Goal: Information Seeking & Learning: Learn about a topic

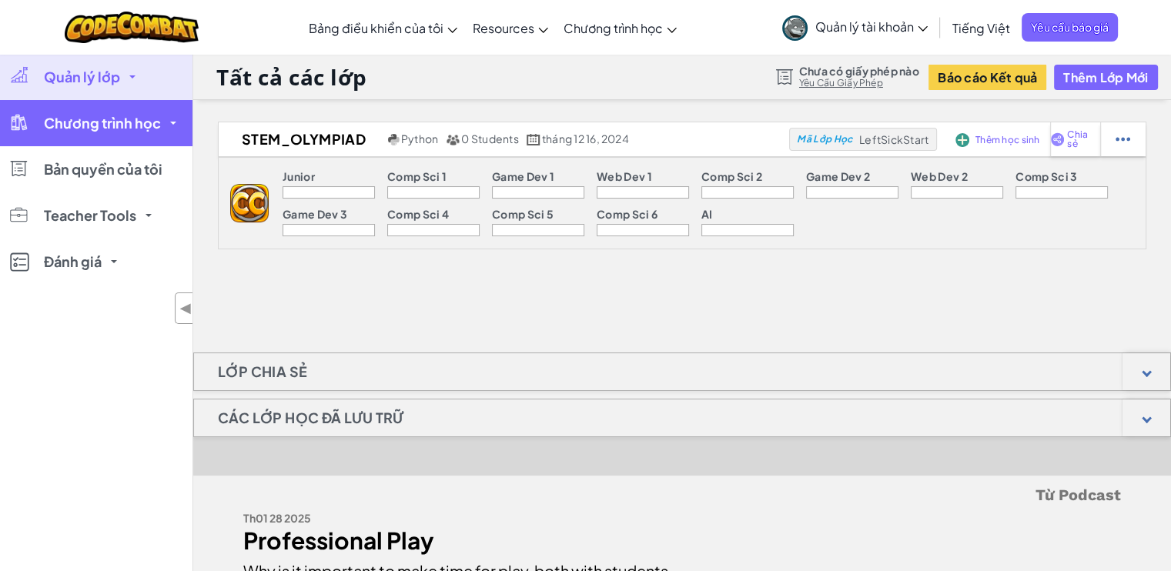
click at [142, 122] on span "Chương trình học" at bounding box center [102, 123] width 117 height 14
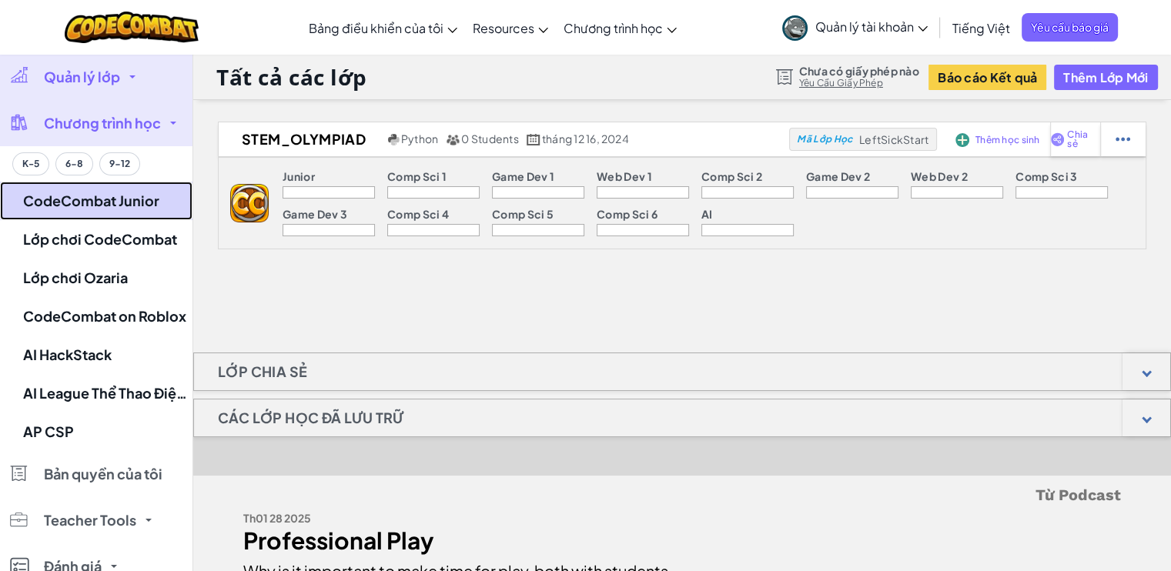
click at [99, 204] on link "CodeCombat Junior" at bounding box center [96, 201] width 192 height 38
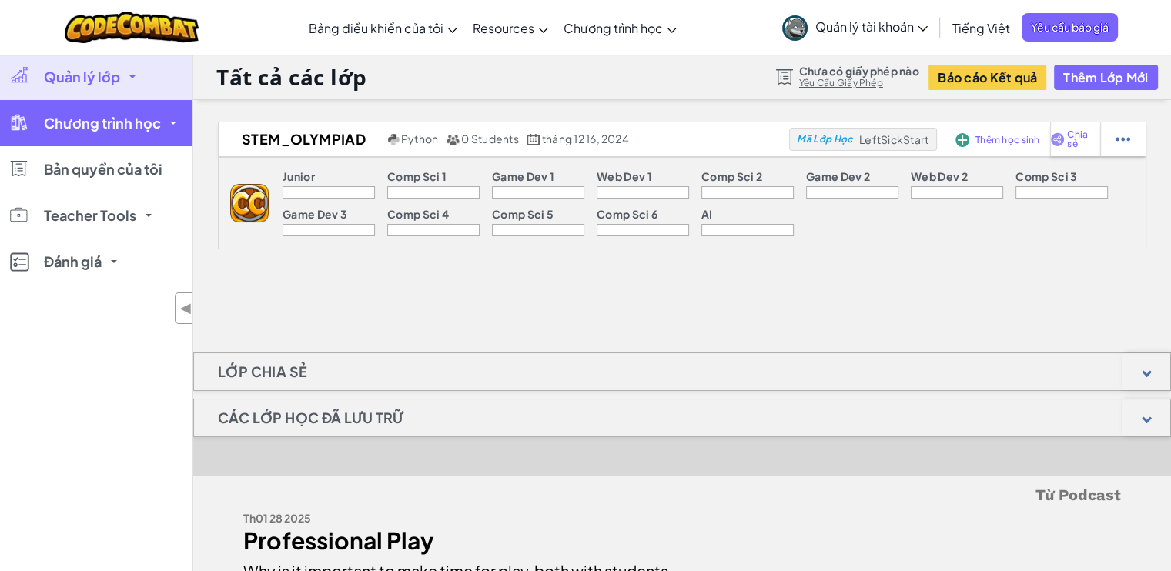
click at [132, 134] on link "Chương trình học" at bounding box center [96, 123] width 192 height 46
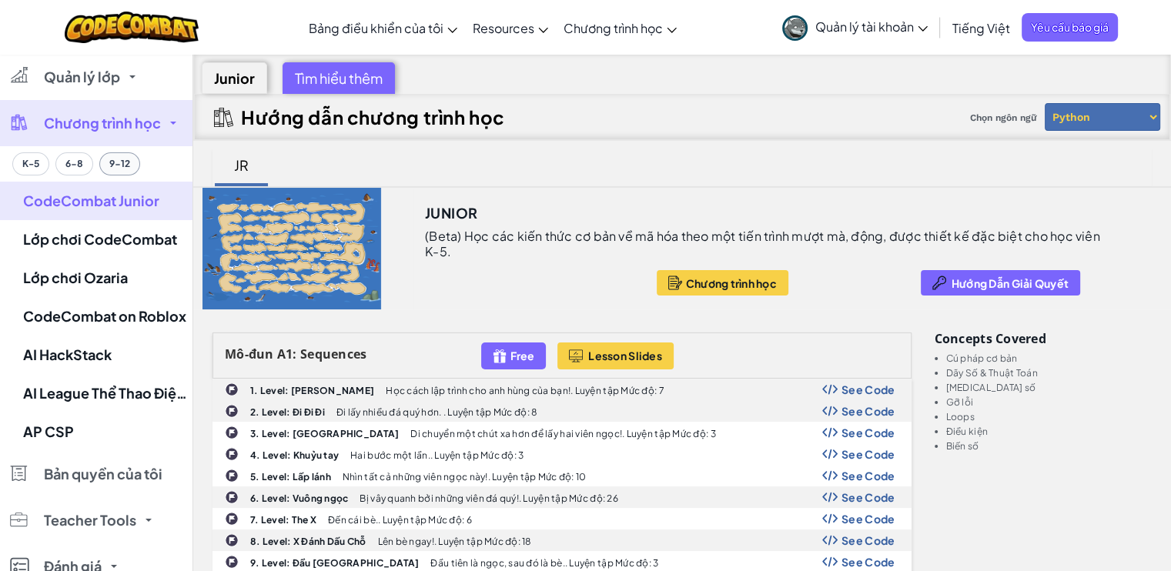
click at [111, 162] on button "9-12" at bounding box center [119, 163] width 41 height 23
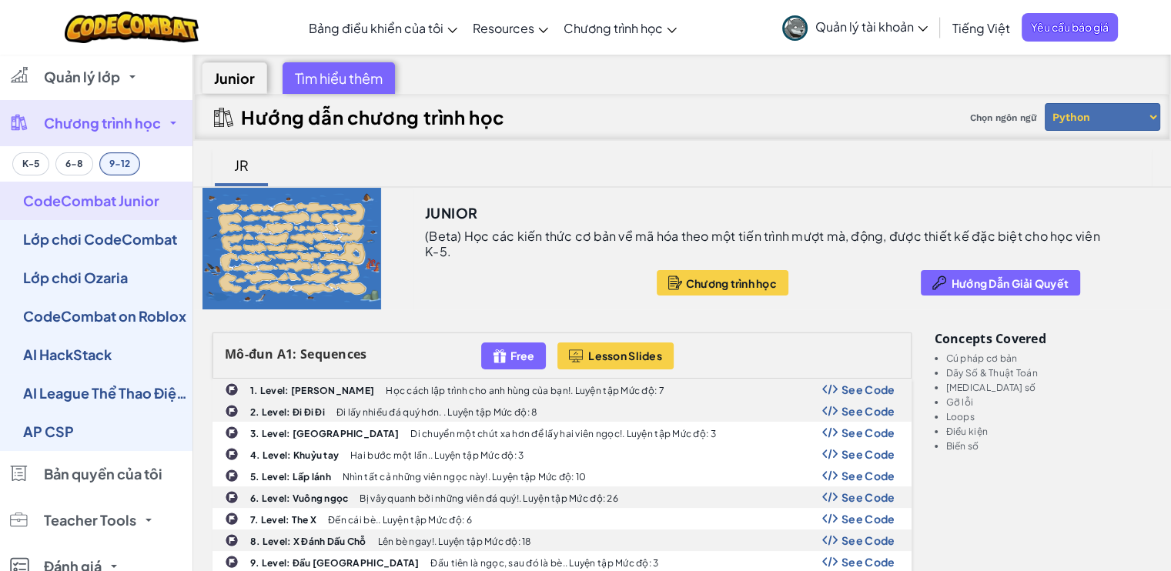
click at [125, 160] on button "9-12" at bounding box center [119, 163] width 41 height 23
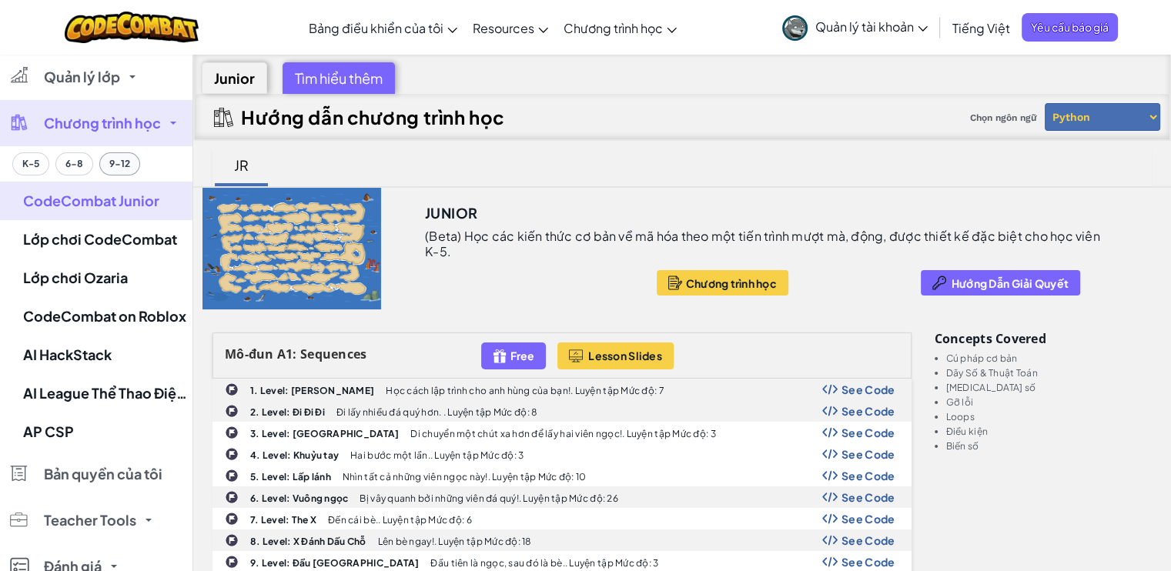
click at [123, 168] on button "9-12" at bounding box center [119, 163] width 41 height 23
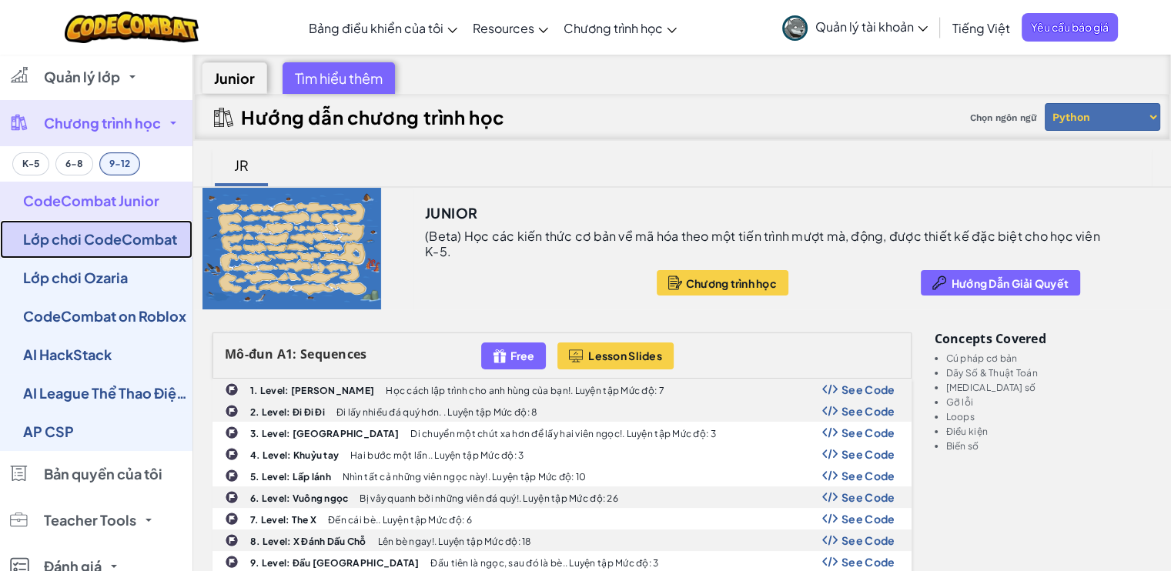
click at [122, 240] on link "Lớp chơi CodeCombat" at bounding box center [96, 239] width 192 height 38
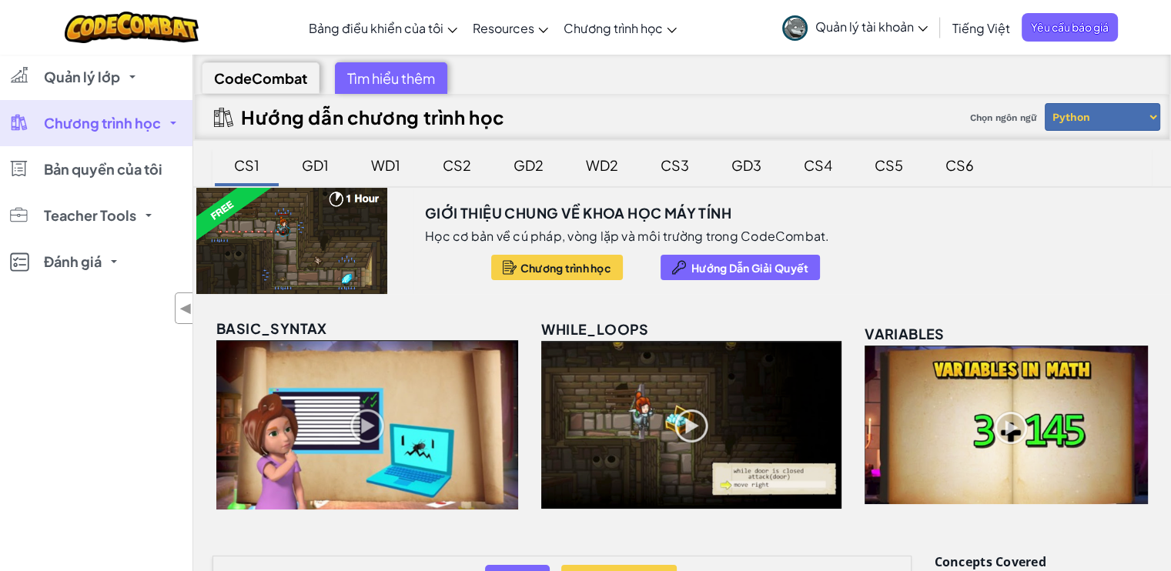
click at [132, 134] on link "Chương trình học" at bounding box center [96, 123] width 192 height 46
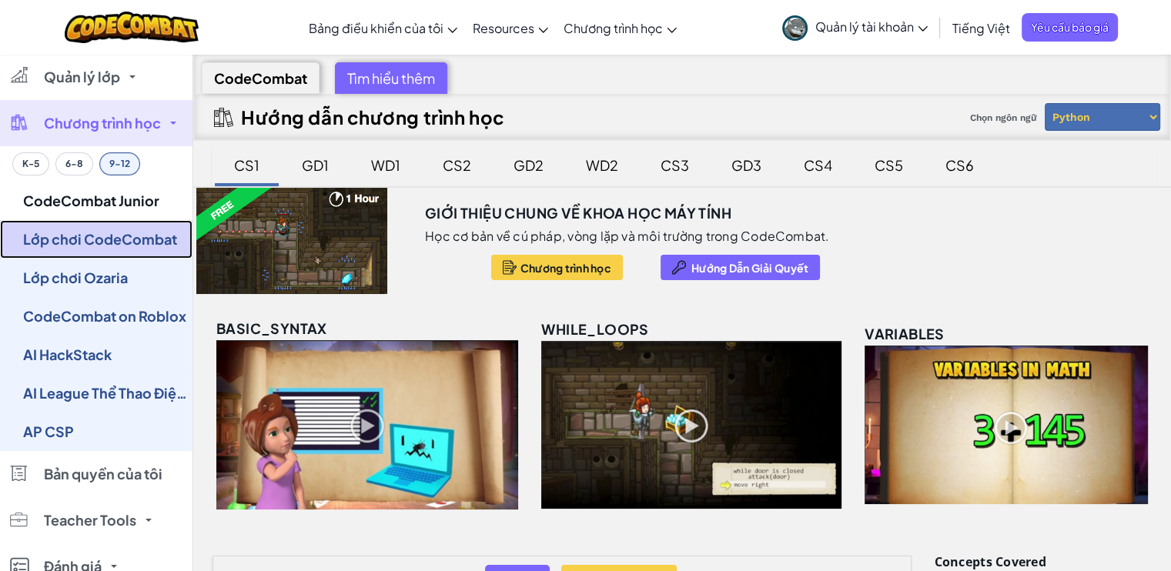
click at [129, 256] on link "Lớp chơi CodeCombat" at bounding box center [96, 239] width 192 height 38
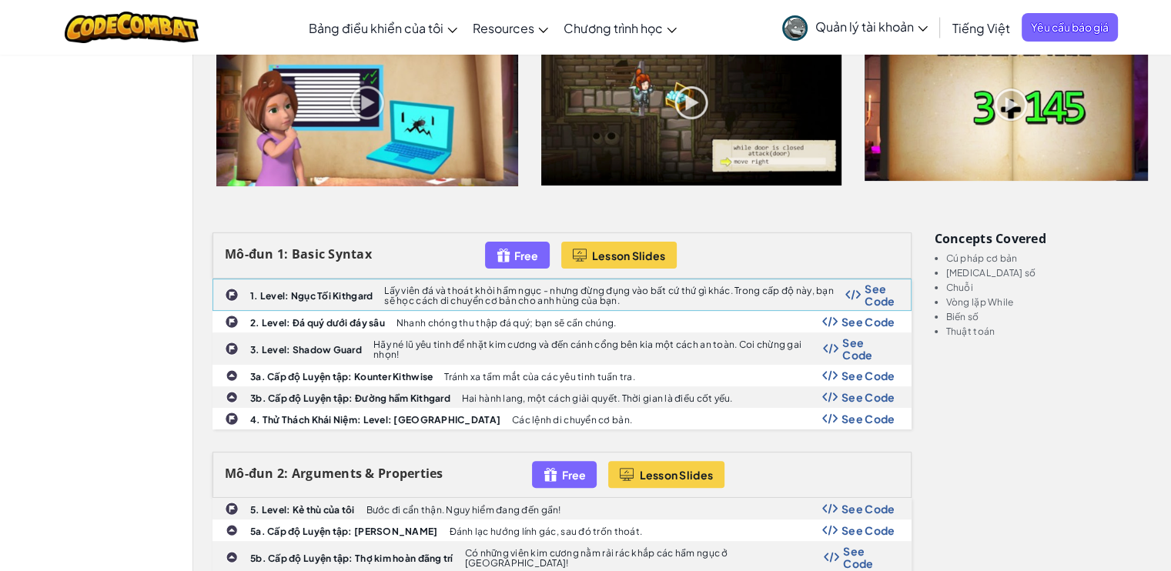
scroll to position [77, 0]
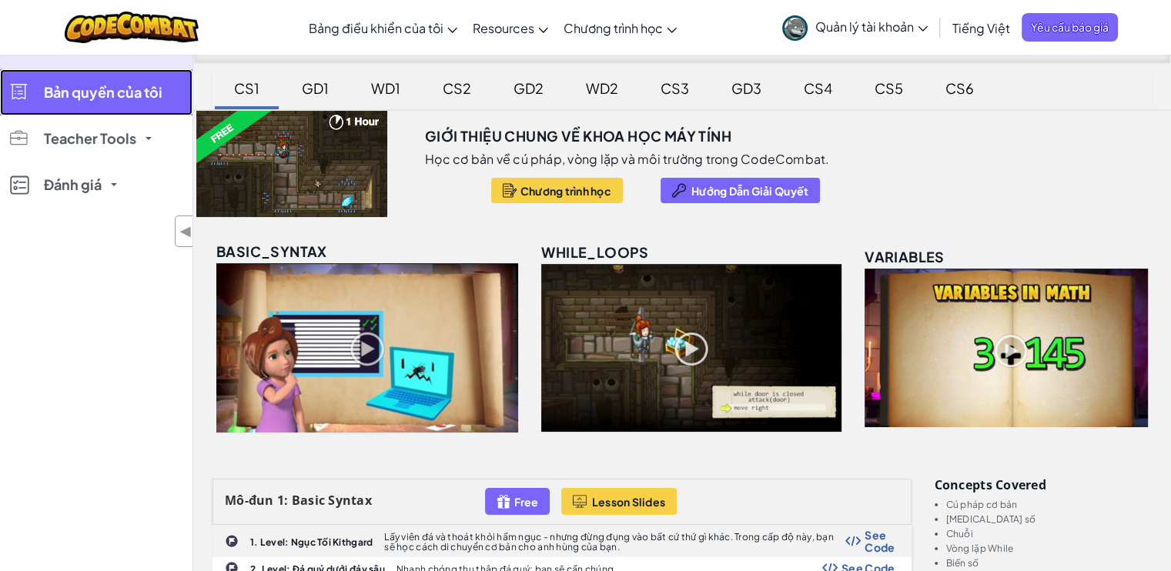
click at [124, 92] on span "Bản quyền của tôi" at bounding box center [103, 92] width 119 height 14
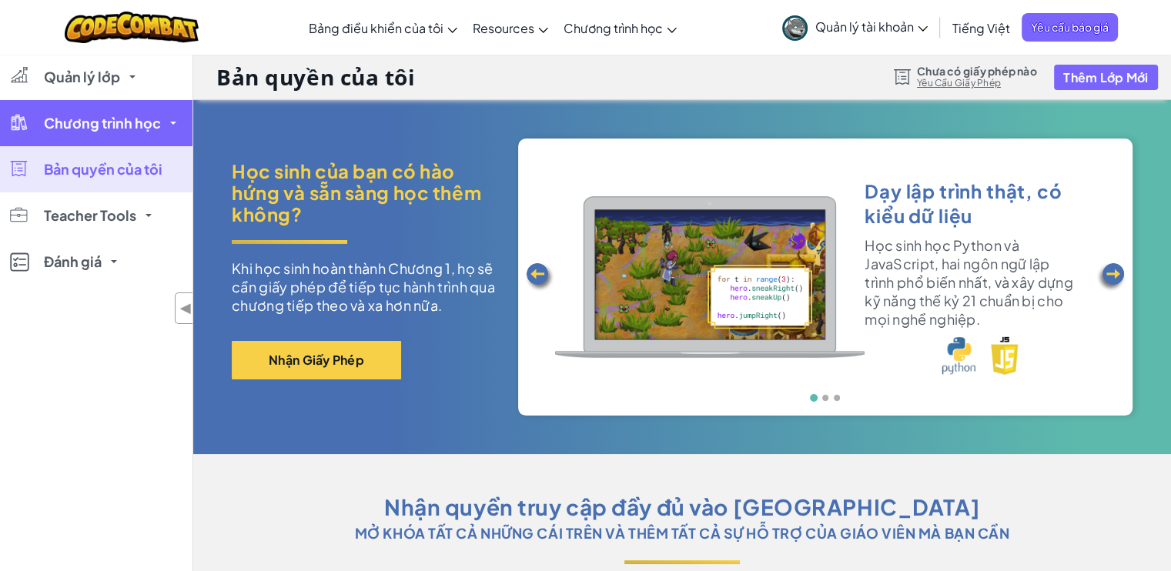
click at [123, 129] on span "Chương trình học" at bounding box center [102, 123] width 117 height 14
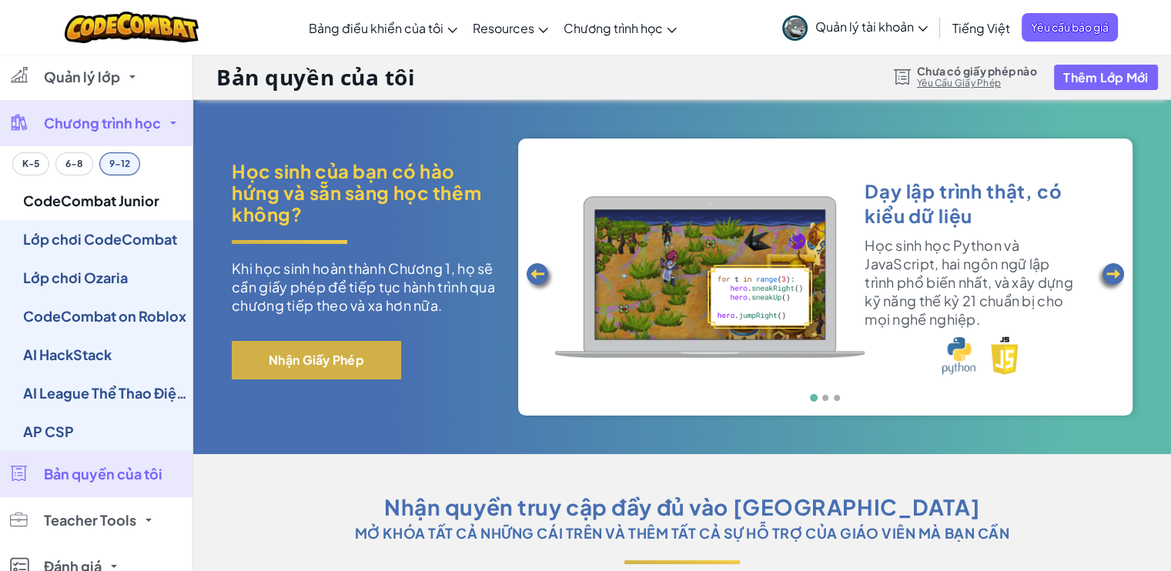
click at [339, 379] on div "Học sinh của bạn có hào hứng và sẵn sàng học thêm không? Khi học sinh hoàn thàn…" at bounding box center [363, 277] width 263 height 235
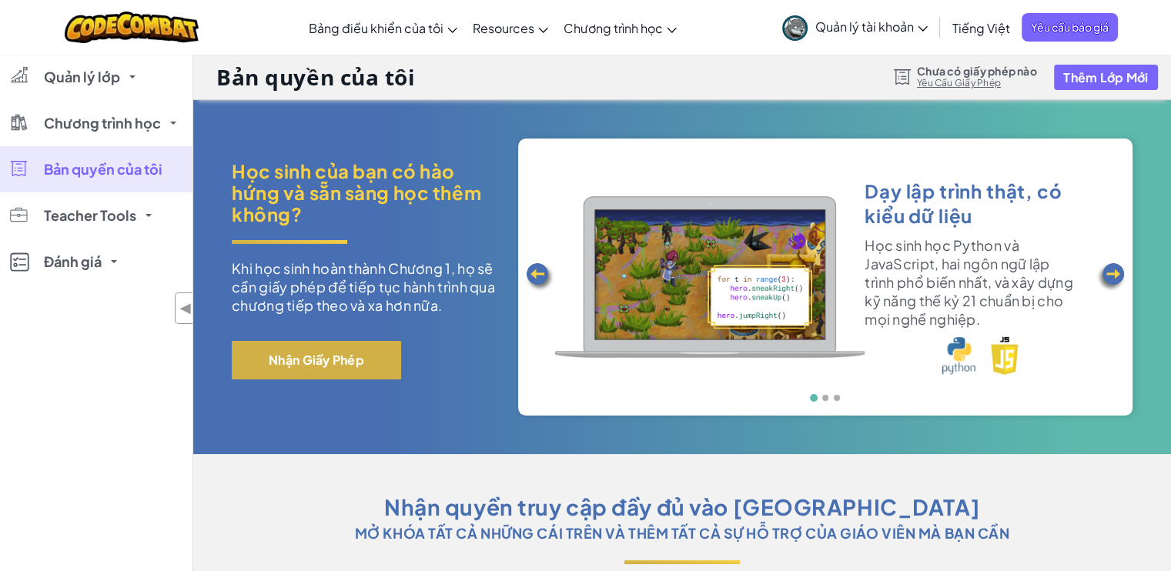
click at [328, 368] on button "Nhận Giấy Phép" at bounding box center [316, 360] width 169 height 38
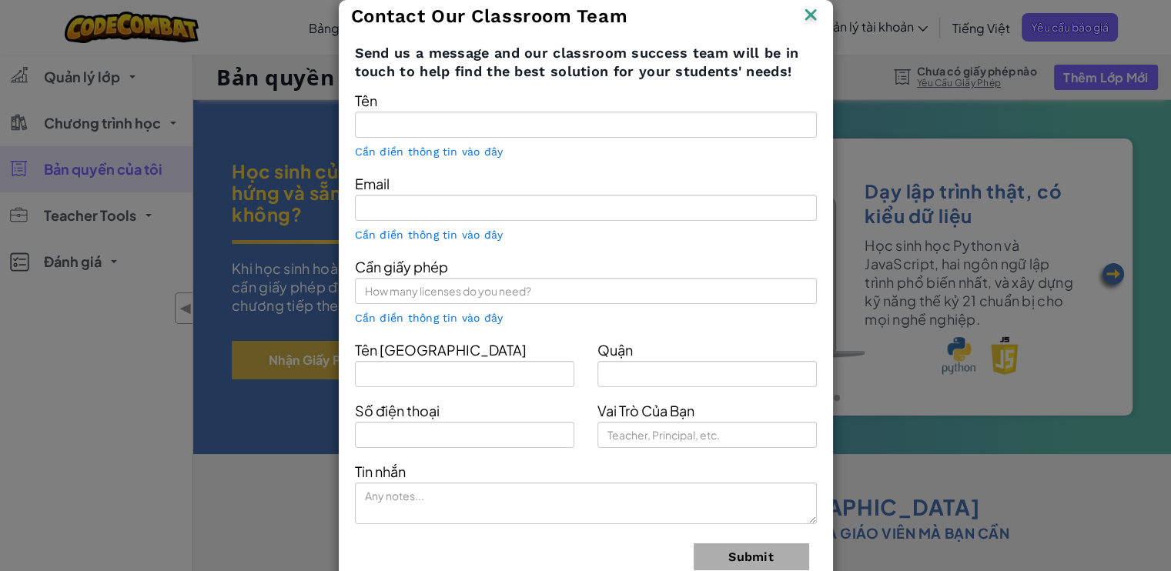
type input "[PERSON_NAME]"
type input "[EMAIL_ADDRESS][DOMAIN_NAME]"
type input "FPT Da Nang High School"
type input "Da Nang"
type input "Teacher"
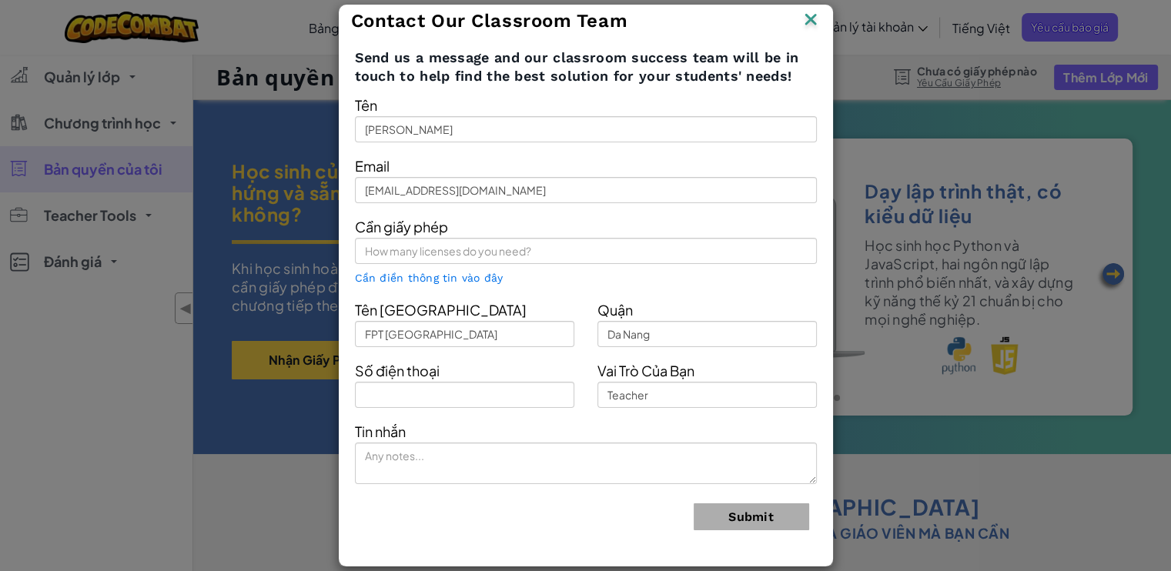
click at [812, 19] on img at bounding box center [810, 20] width 20 height 23
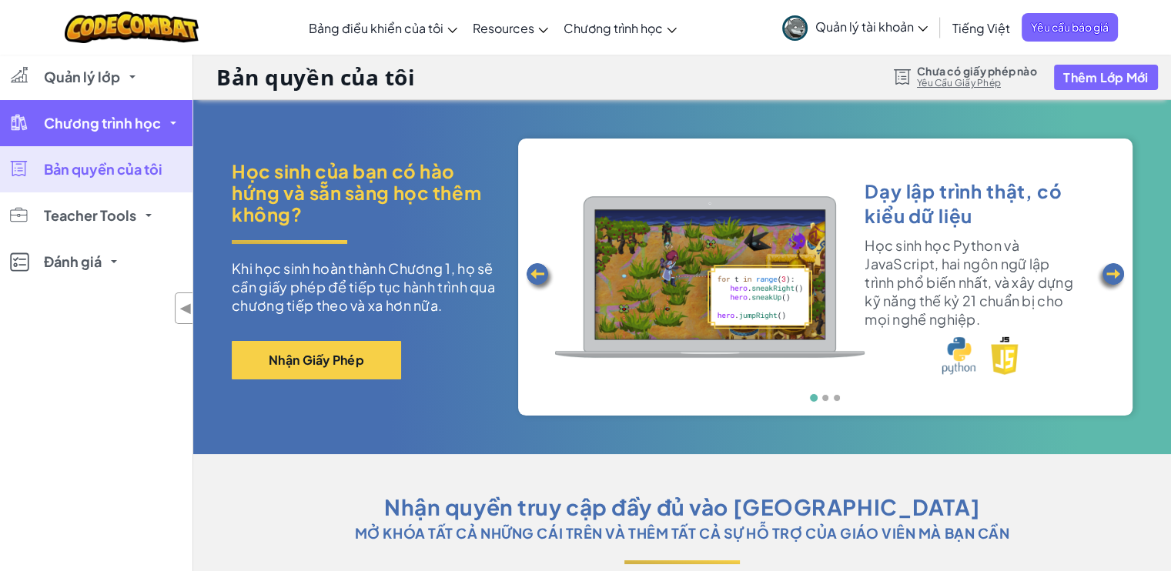
click at [105, 108] on link "Chương trình học" at bounding box center [96, 123] width 192 height 46
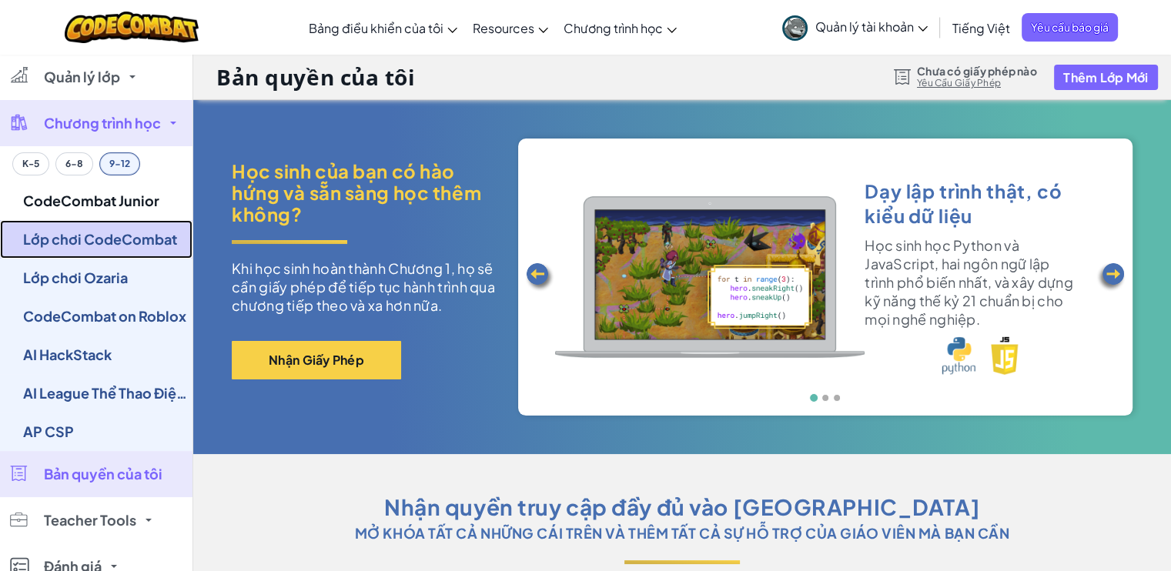
click at [112, 233] on link "Lớp chơi CodeCombat" at bounding box center [96, 239] width 192 height 38
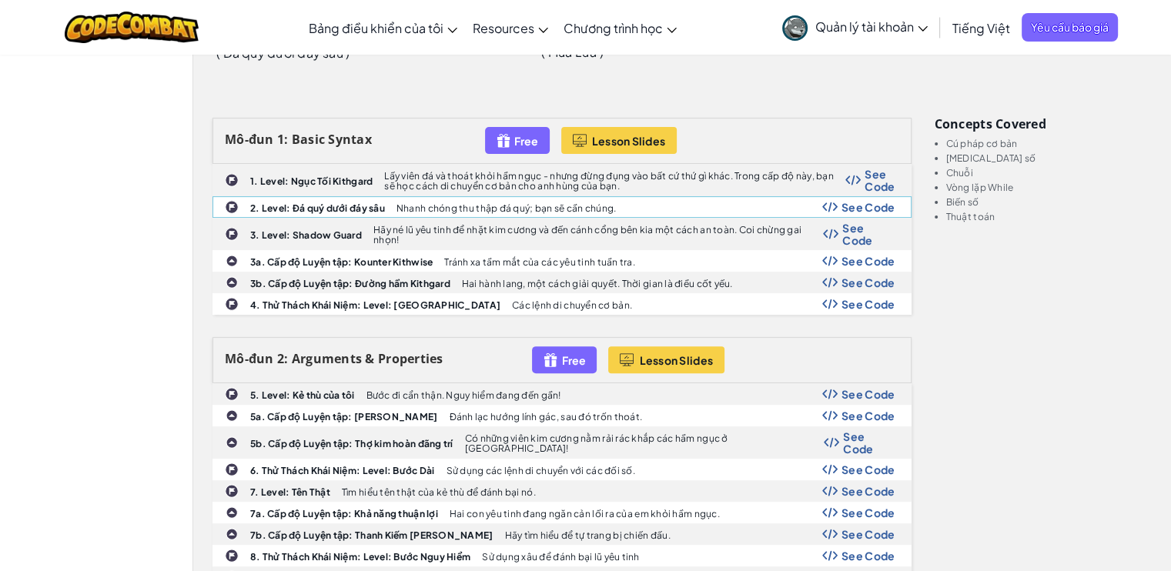
scroll to position [462, 0]
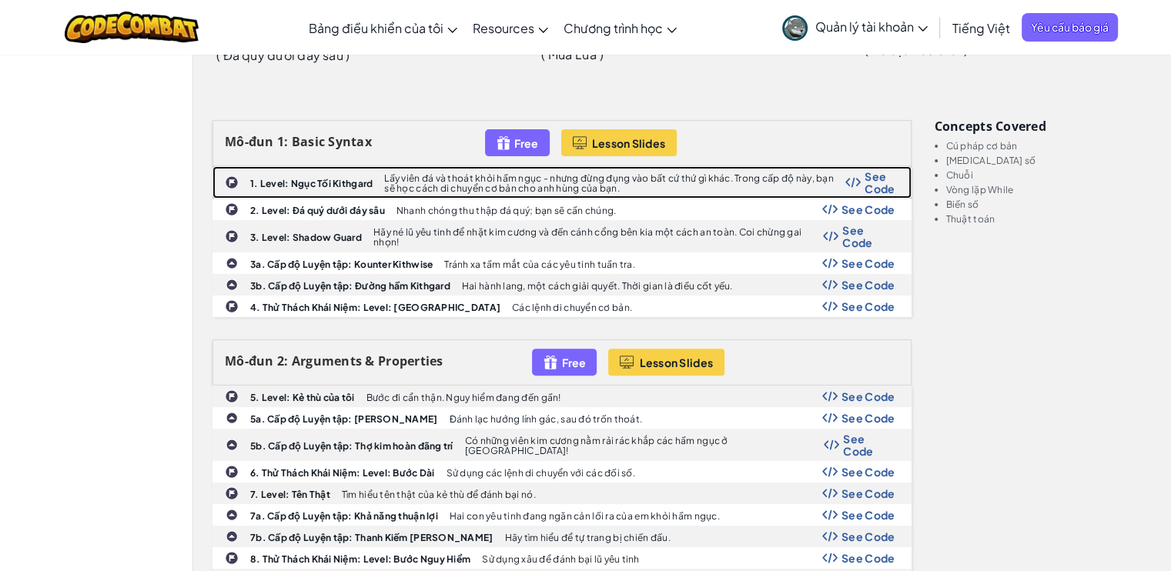
click at [320, 178] on b "1. Level: Ngục Tối Kithgard" at bounding box center [311, 184] width 122 height 12
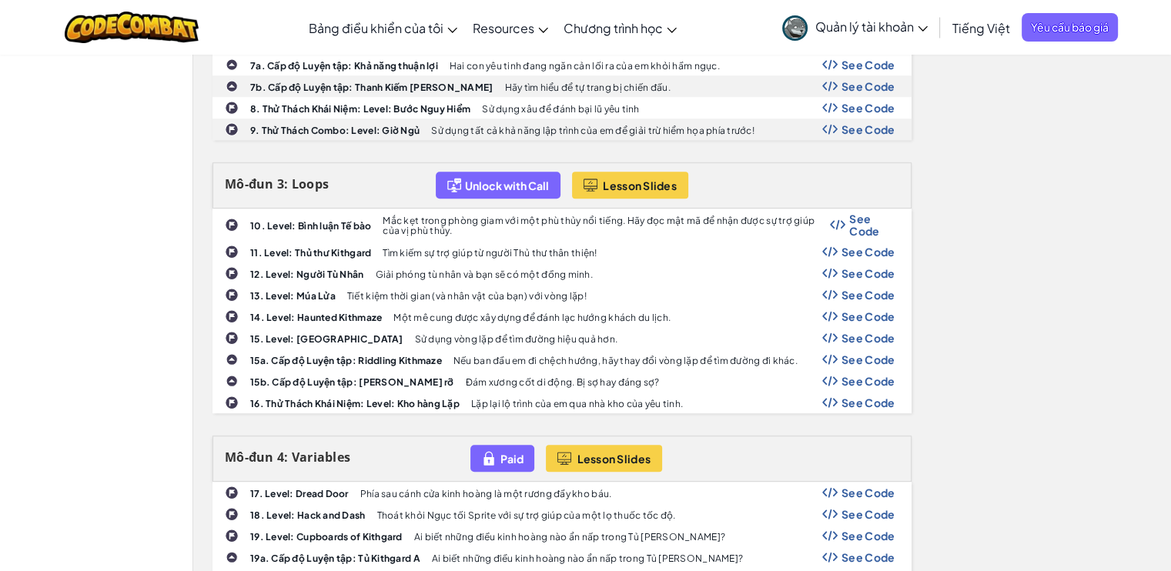
scroll to position [924, 0]
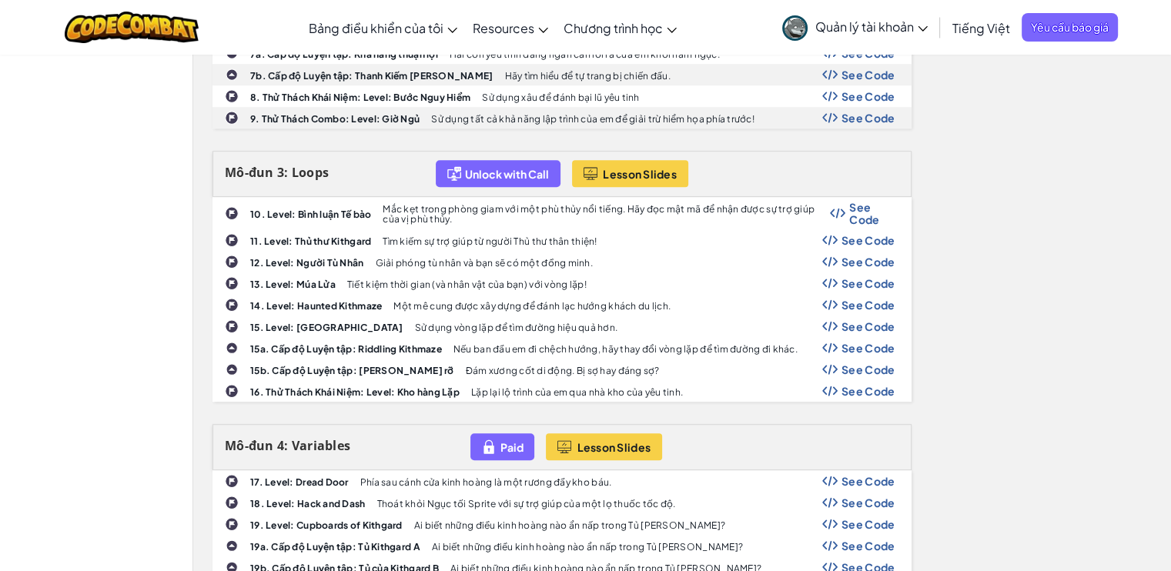
click at [280, 198] on div "10. Level: Bình luận Tế bào Mắc kẹt trong phòng giam với một phù thủy nổi tiếng…" at bounding box center [561, 213] width 697 height 31
click at [286, 209] on b "10. Level: Bình luận Tế bào" at bounding box center [310, 215] width 121 height 12
drag, startPoint x: 257, startPoint y: 204, endPoint x: 301, endPoint y: 204, distance: 43.9
click at [259, 203] on div "10. Level: Bình luận Tế bào Mắc kẹt trong phòng giam với một phù thủy nổi tiếng…" at bounding box center [561, 213] width 697 height 31
drag, startPoint x: 391, startPoint y: 206, endPoint x: 434, endPoint y: 190, distance: 45.8
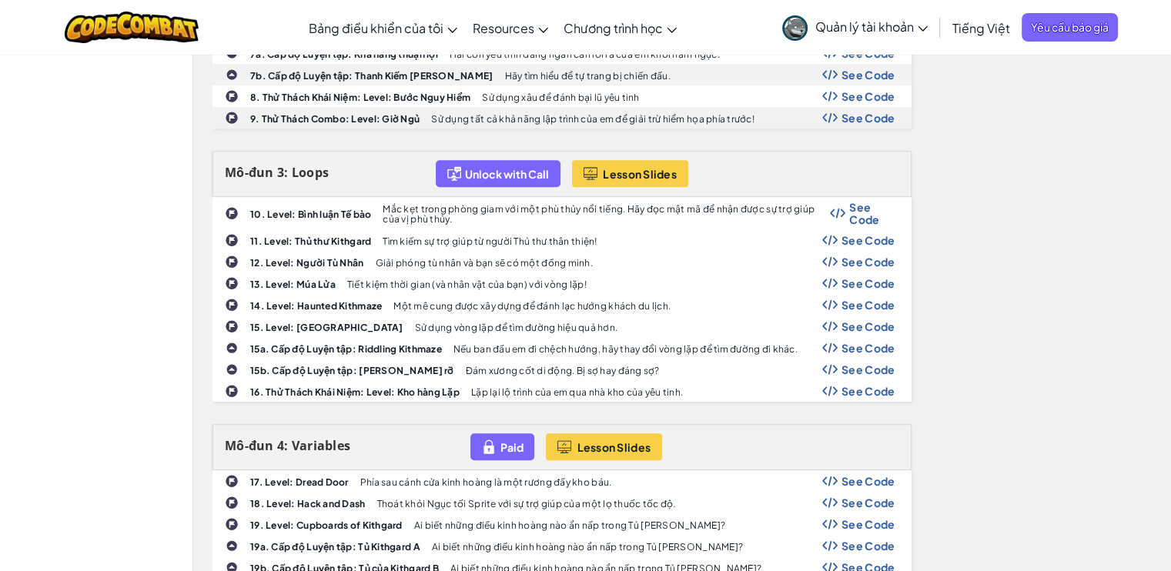
click at [391, 206] on p "Mắc kẹt trong phòng giam với một phù thủy nổi tiếng. Hãy đọc mật mã để nhận đượ…" at bounding box center [606, 214] width 447 height 20
click at [519, 164] on div "Unlock with Call" at bounding box center [498, 173] width 125 height 27
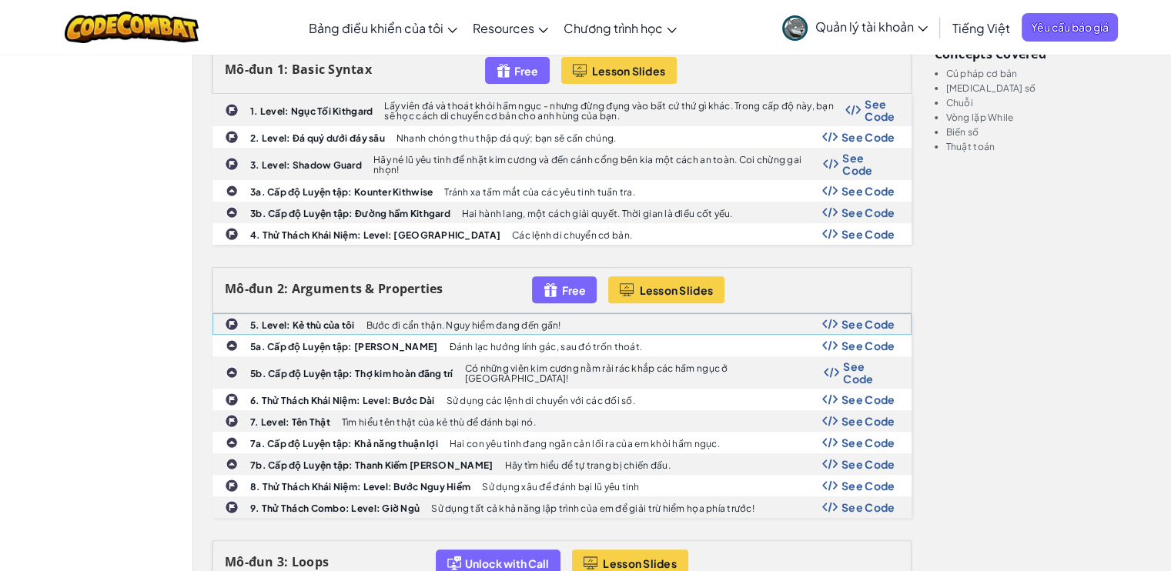
scroll to position [539, 0]
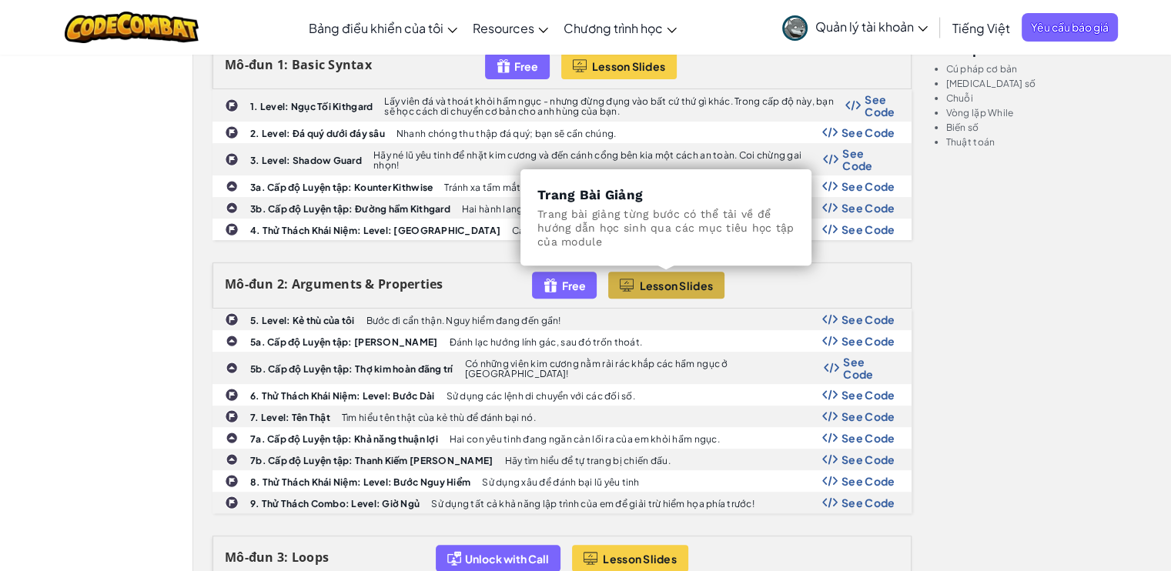
click at [713, 279] on button "Lesson Slides" at bounding box center [666, 285] width 116 height 27
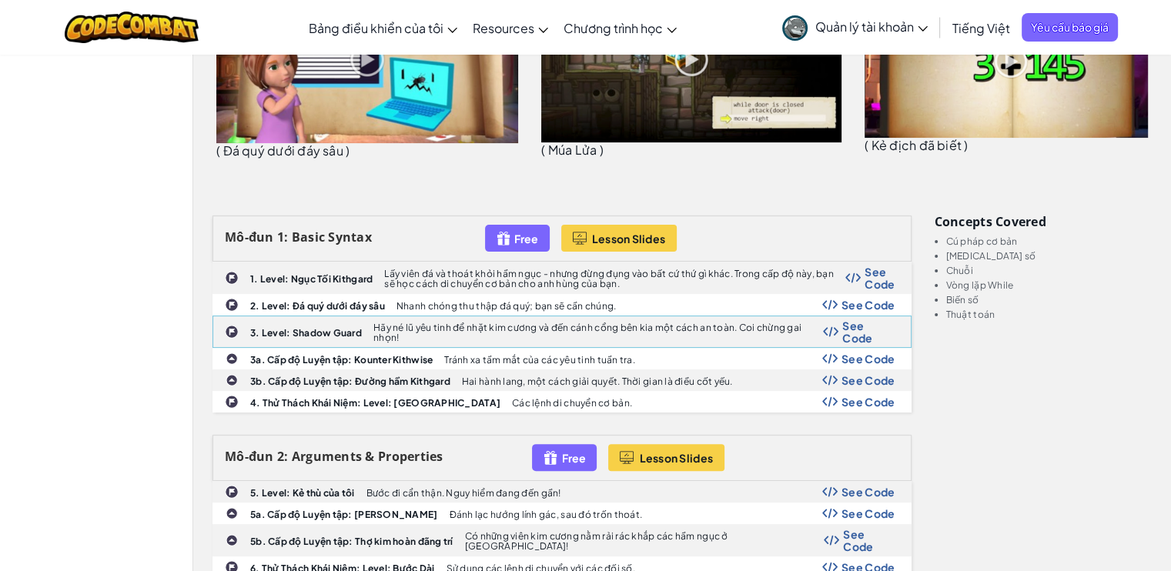
scroll to position [77, 0]
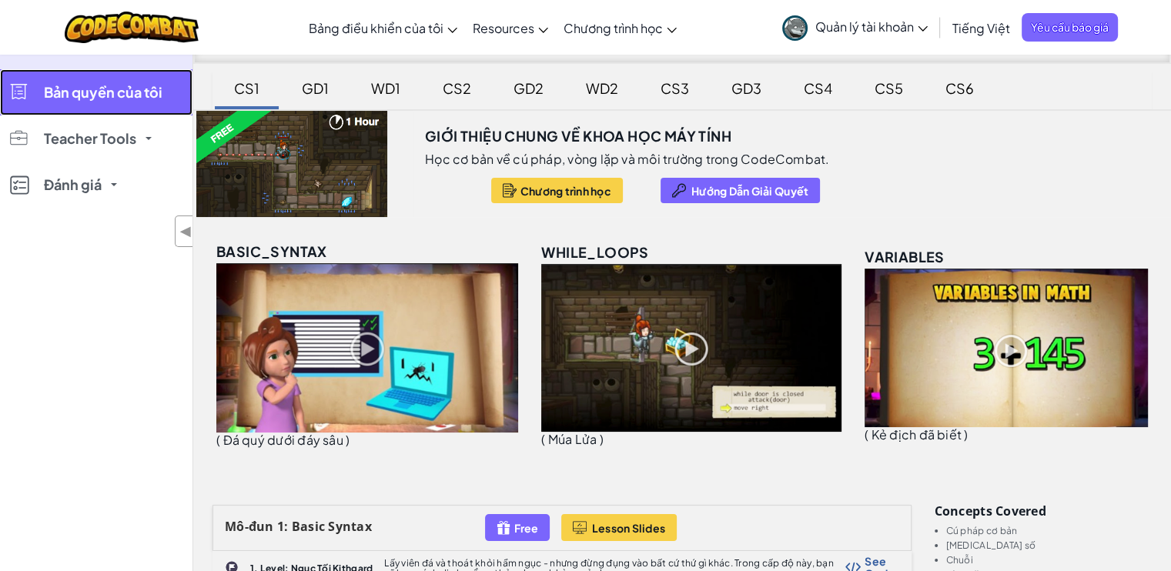
click at [132, 104] on link "Bản quyền của tôi" at bounding box center [96, 92] width 192 height 46
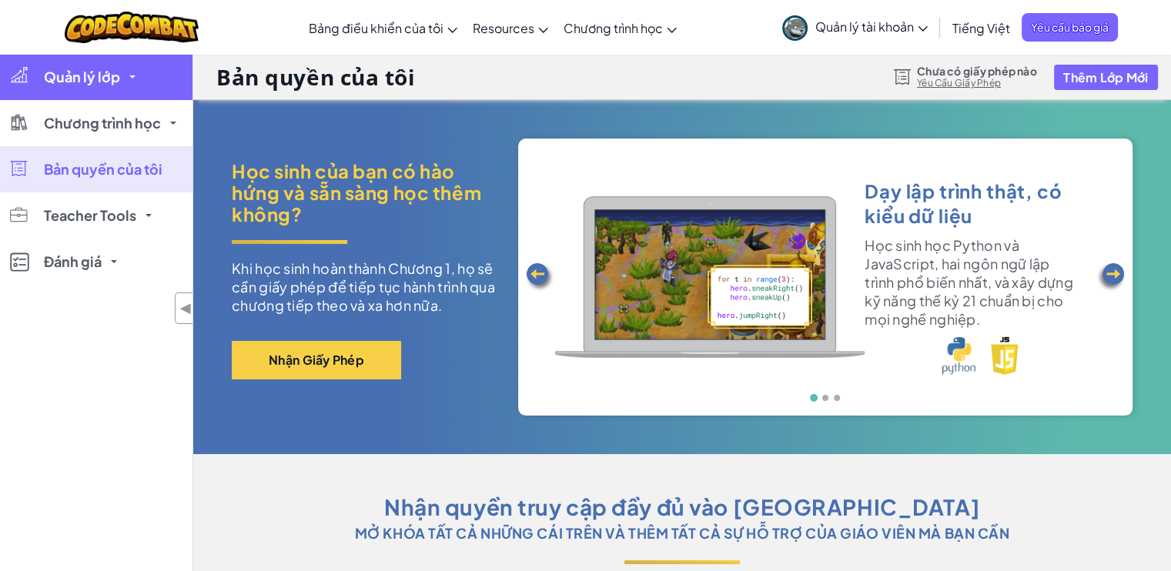
click at [80, 82] on span "Quản lý lớp" at bounding box center [82, 77] width 76 height 14
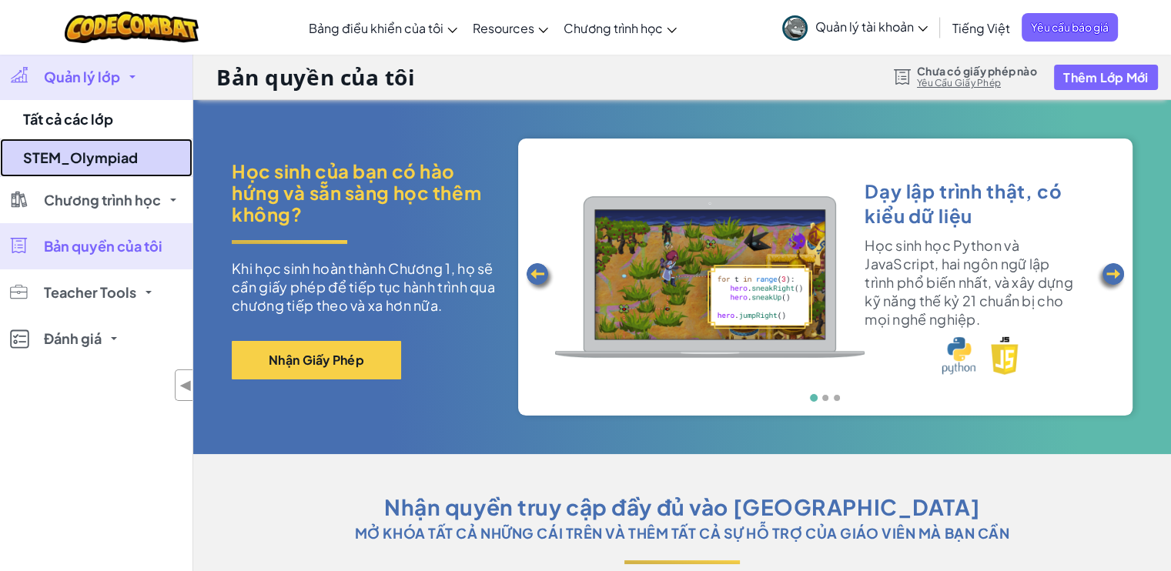
click at [95, 155] on link "STEM_Olympiad" at bounding box center [96, 158] width 192 height 38
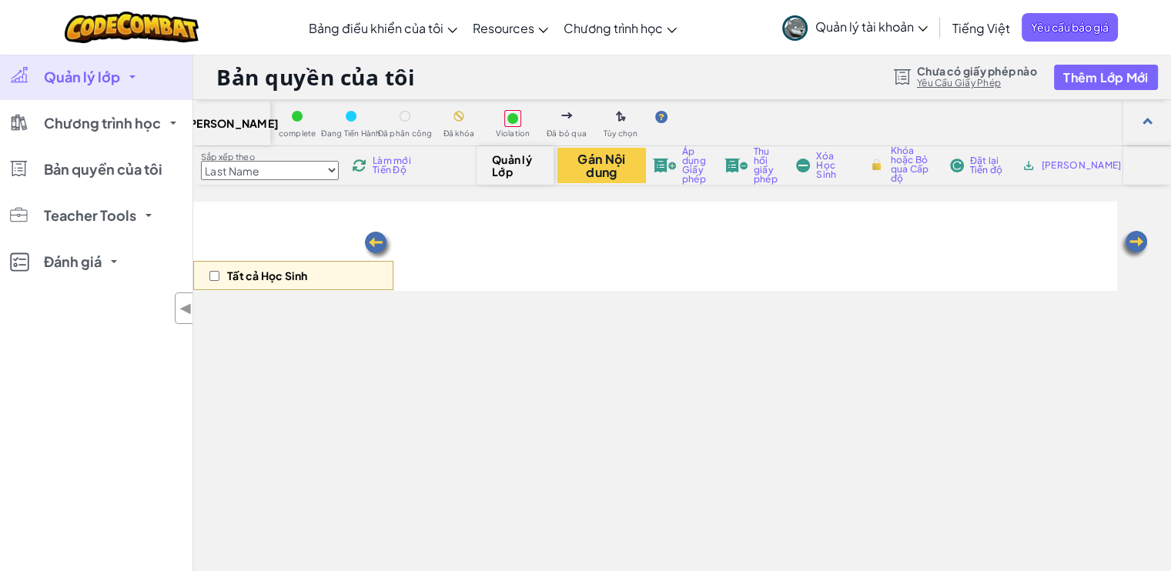
select select "560f1a9f22961295f9427742"
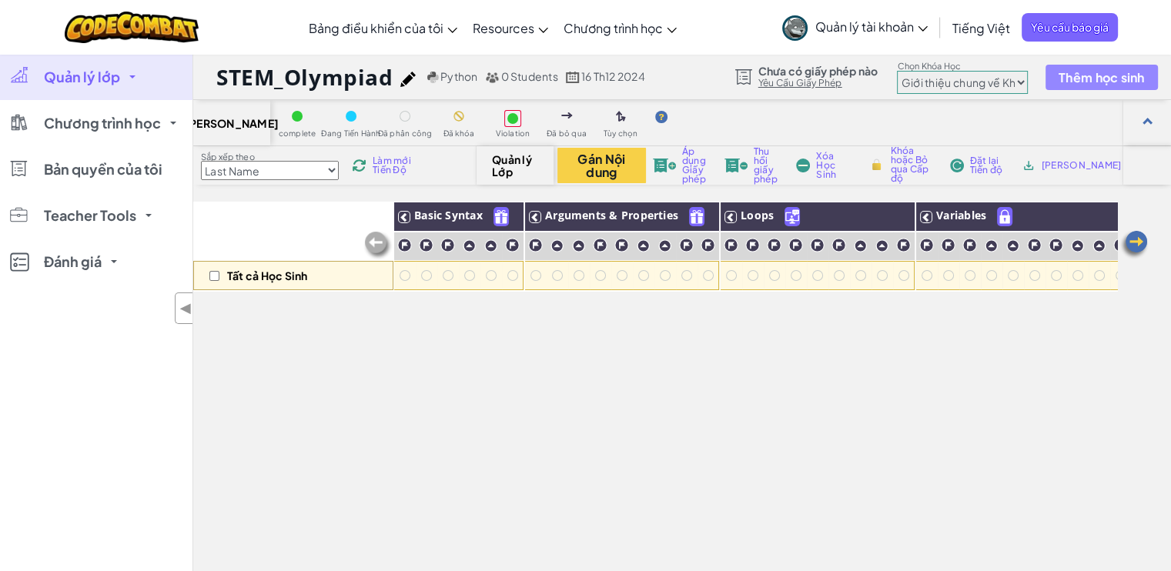
click at [1097, 78] on span "Thêm học sinh" at bounding box center [1101, 77] width 86 height 13
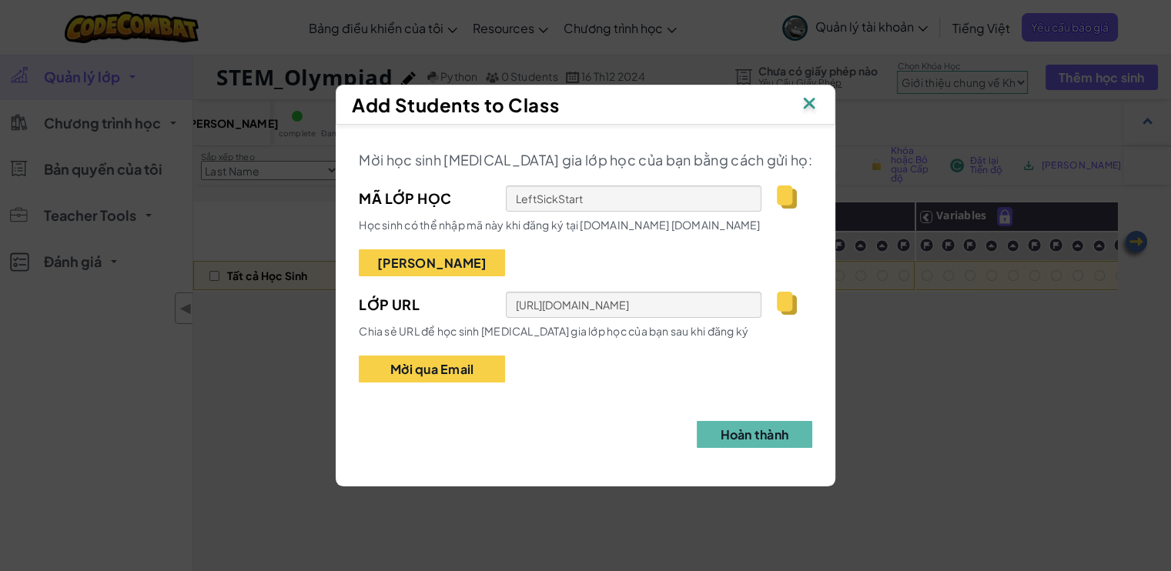
click at [800, 102] on img at bounding box center [809, 104] width 20 height 23
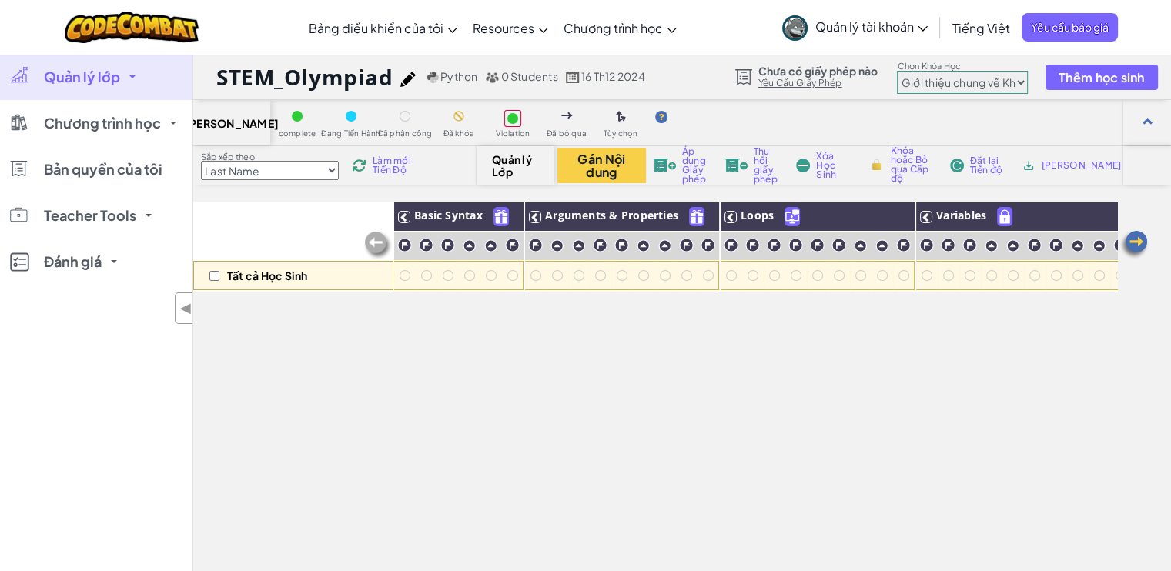
click at [120, 79] on link "Quản lý lớp" at bounding box center [96, 77] width 192 height 46
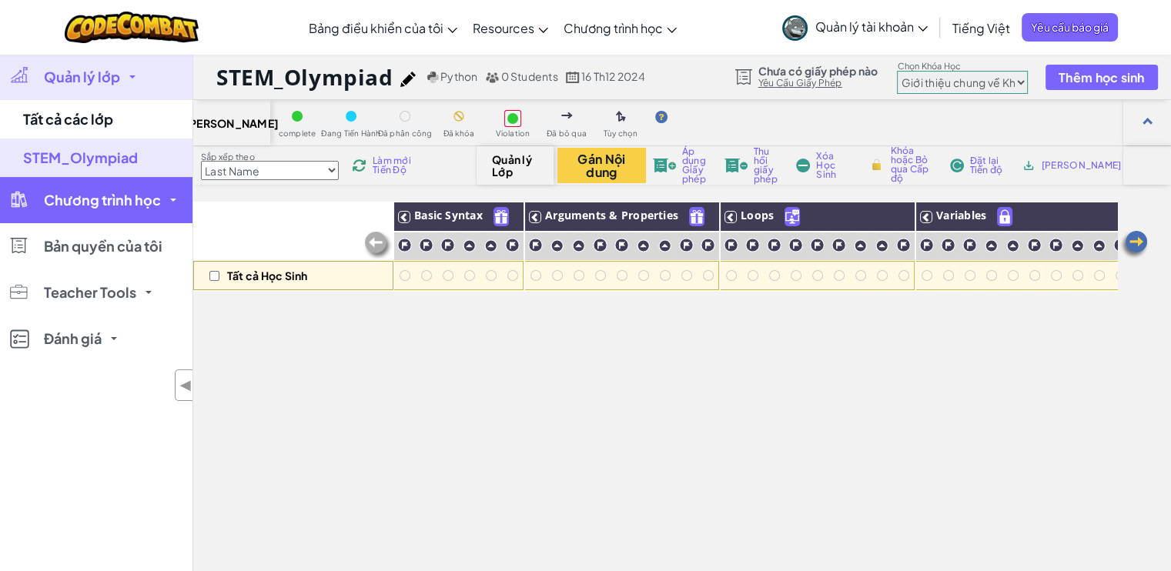
click at [114, 207] on span "Chương trình học" at bounding box center [102, 200] width 117 height 14
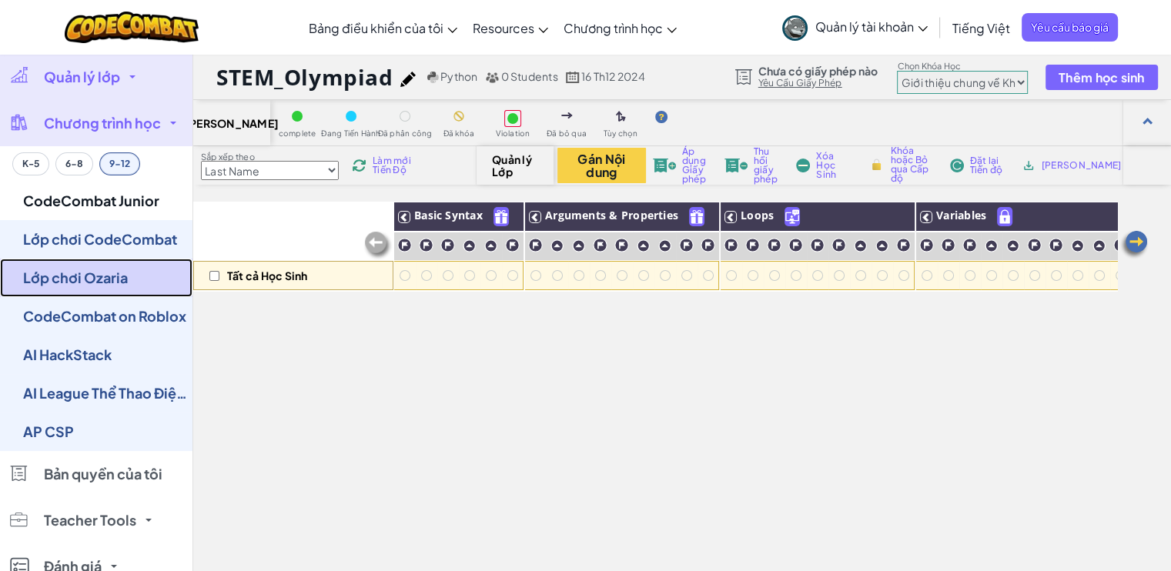
click at [101, 290] on link "Lớp chơi Ozaria" at bounding box center [96, 278] width 192 height 38
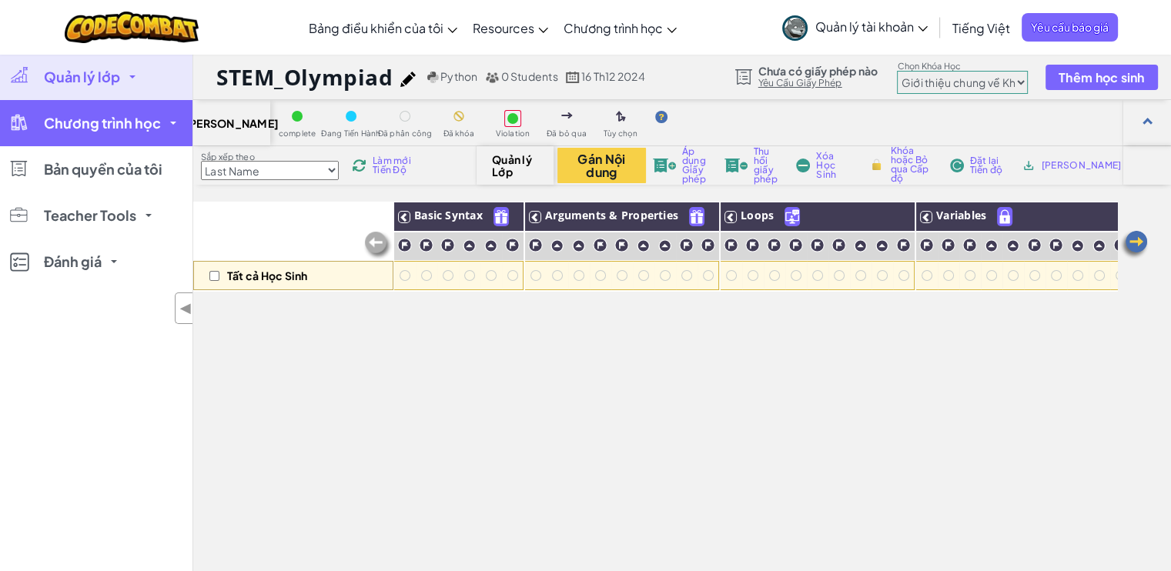
click at [100, 135] on link "Chương trình học" at bounding box center [96, 123] width 192 height 46
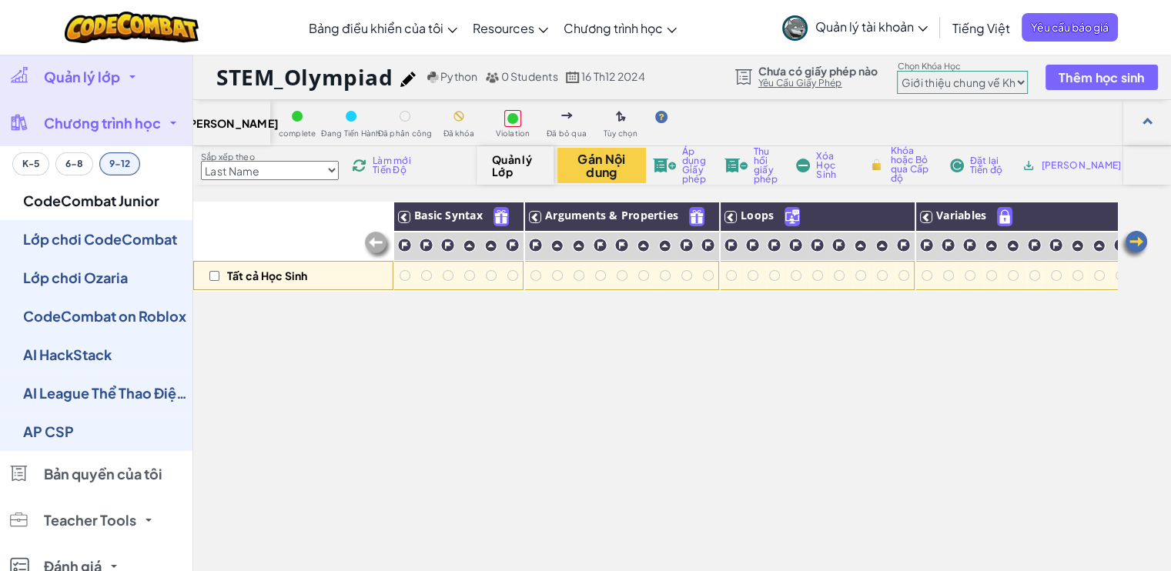
click at [109, 162] on button "9-12" at bounding box center [119, 163] width 41 height 23
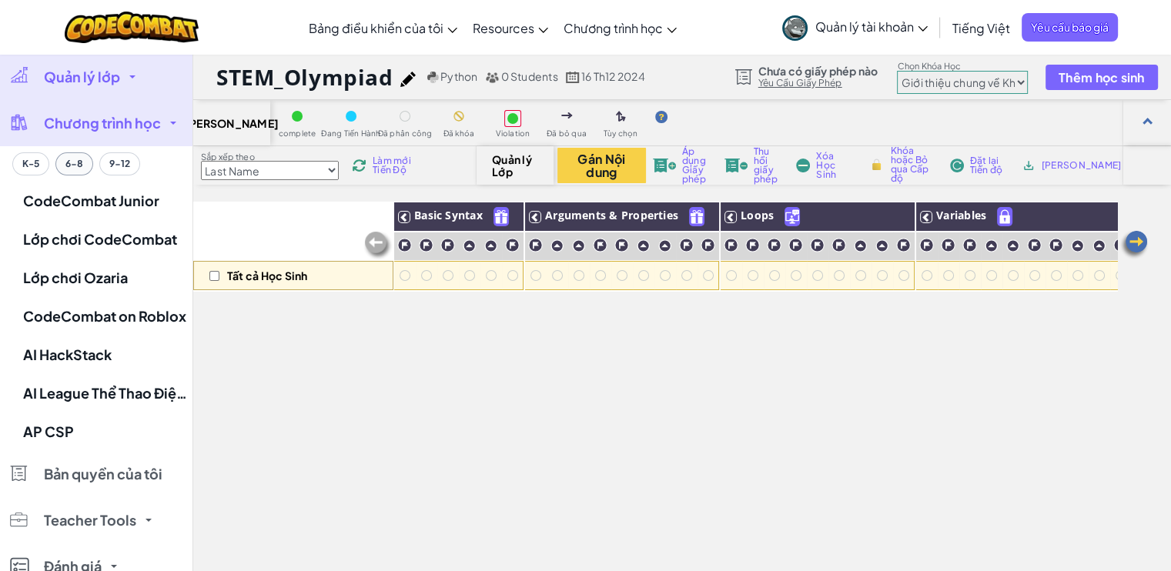
click at [66, 162] on button "6-8" at bounding box center [74, 163] width 38 height 23
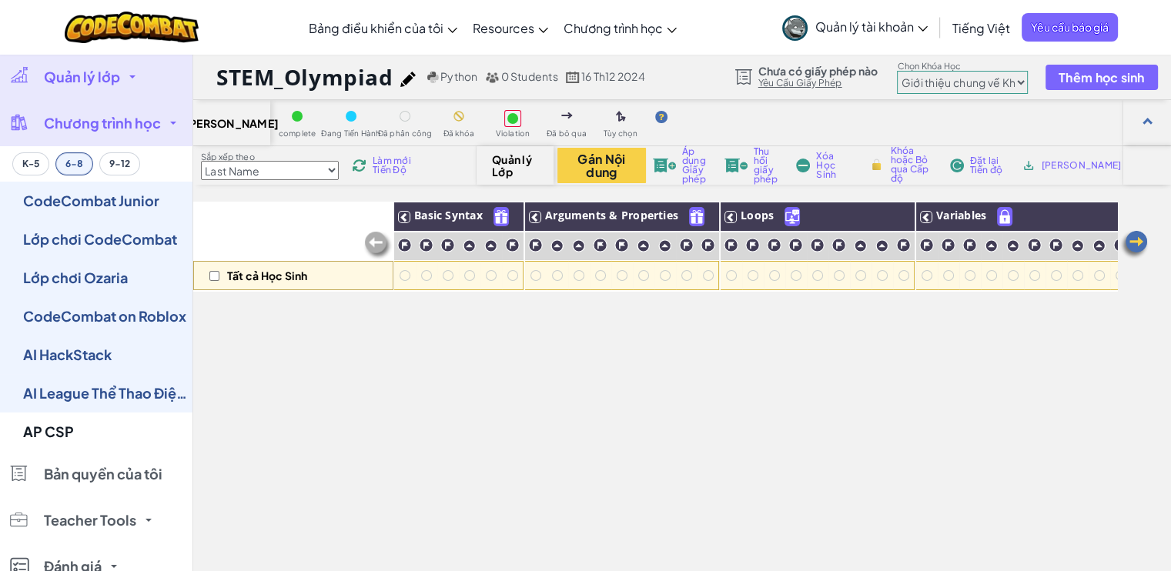
click at [81, 164] on button "6-8" at bounding box center [74, 163] width 38 height 23
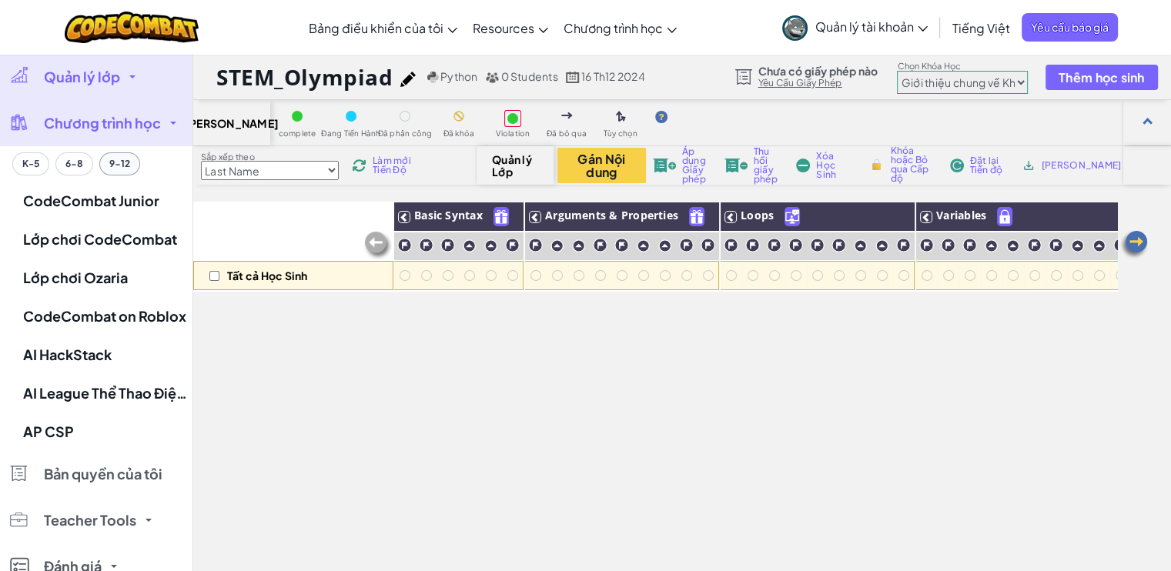
click at [126, 167] on button "9-12" at bounding box center [119, 163] width 41 height 23
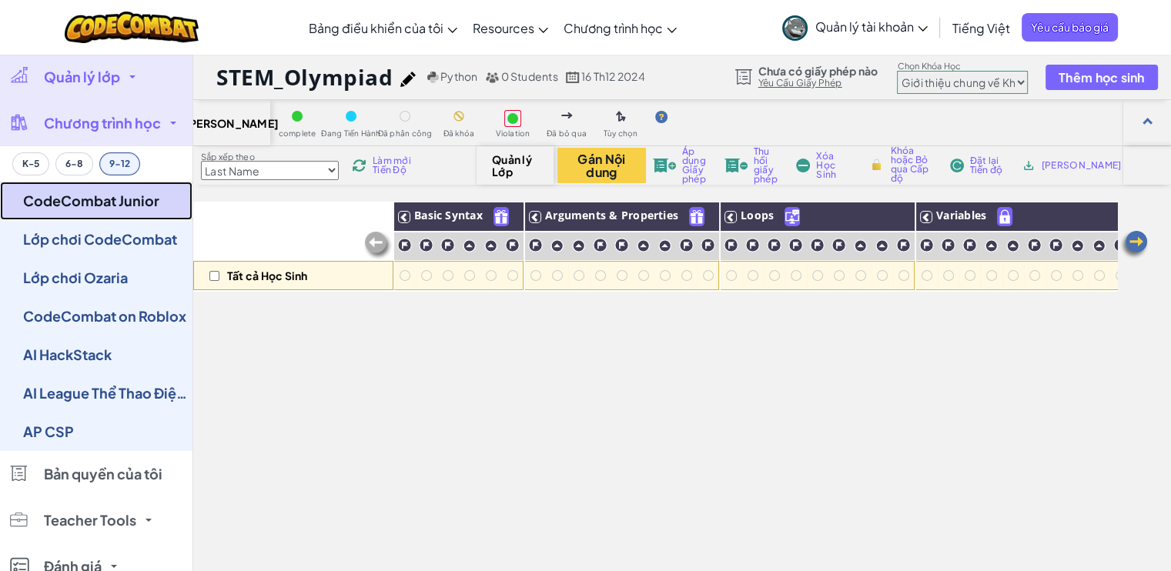
click at [131, 206] on link "CodeCombat Junior" at bounding box center [96, 201] width 192 height 38
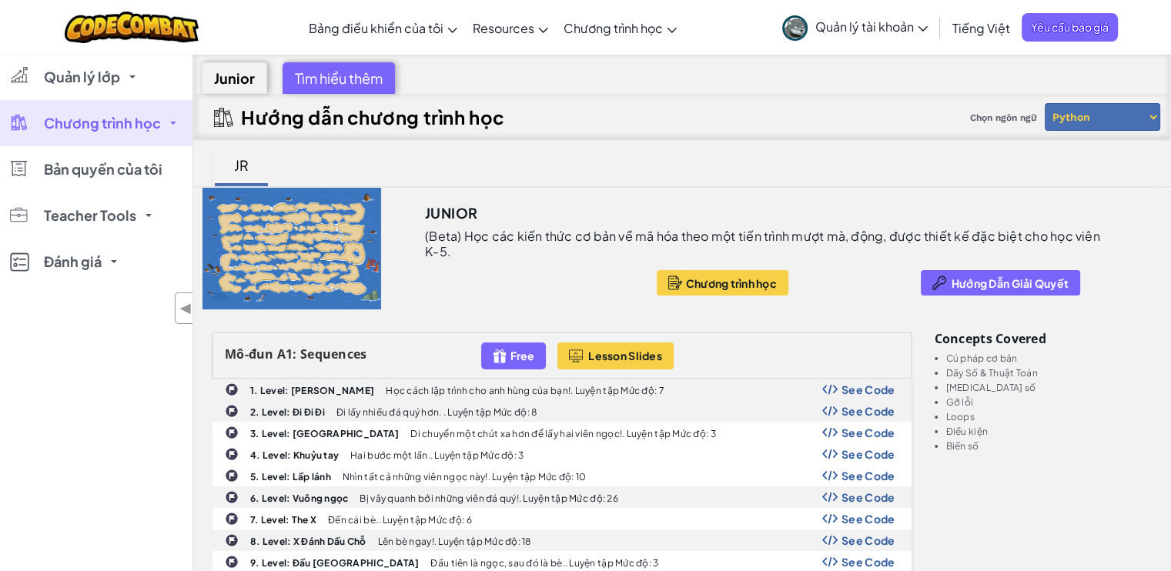
click at [144, 123] on span "Chương trình học" at bounding box center [102, 123] width 117 height 14
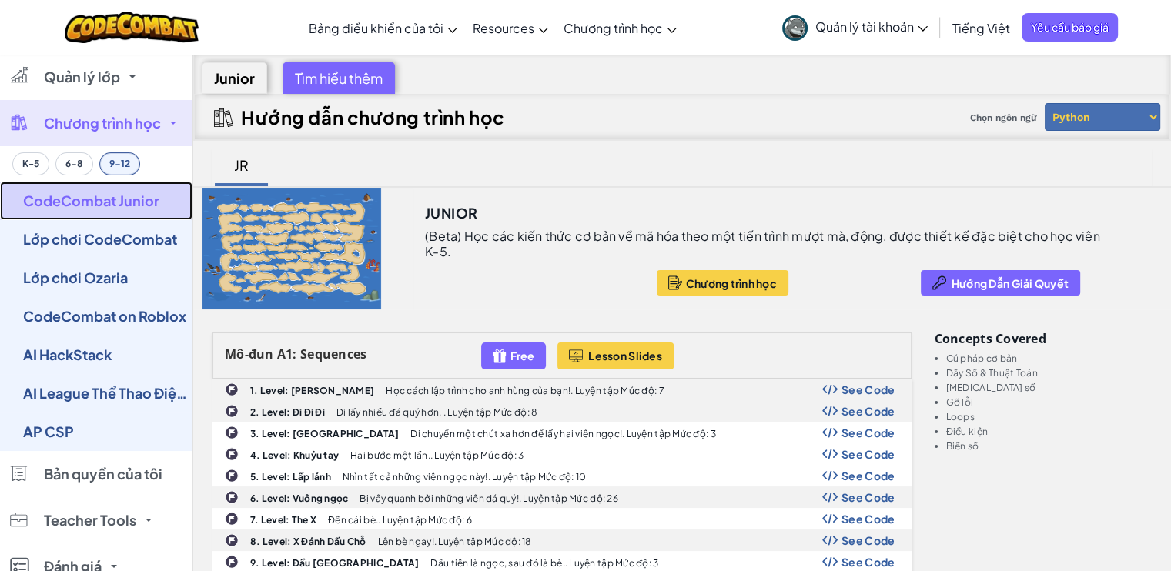
click at [102, 188] on link "CodeCombat Junior" at bounding box center [96, 201] width 192 height 38
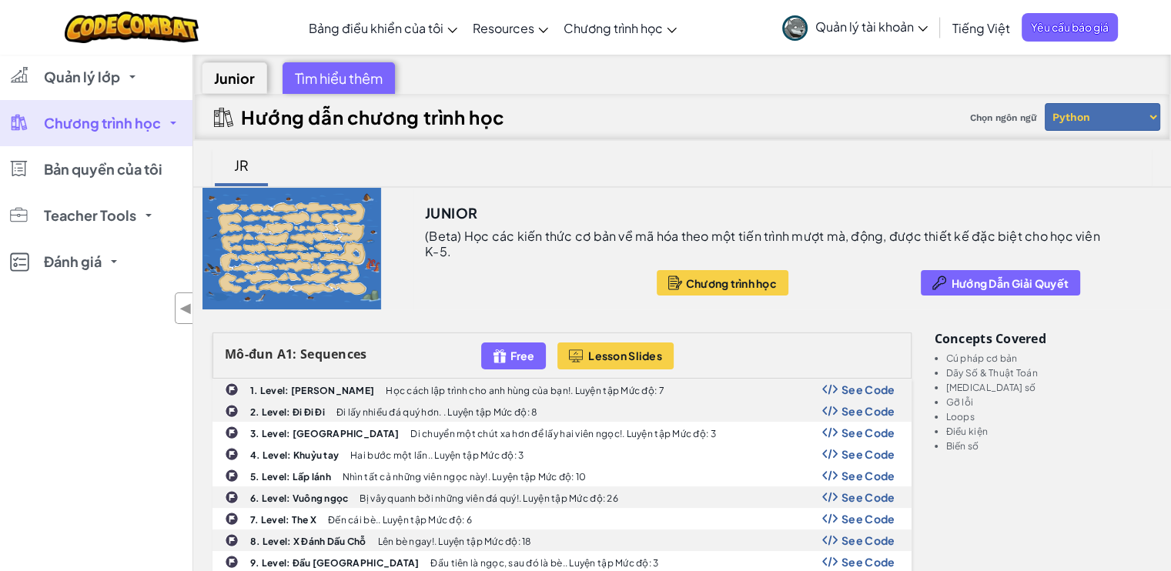
click at [131, 112] on link "Chương trình học" at bounding box center [96, 123] width 192 height 46
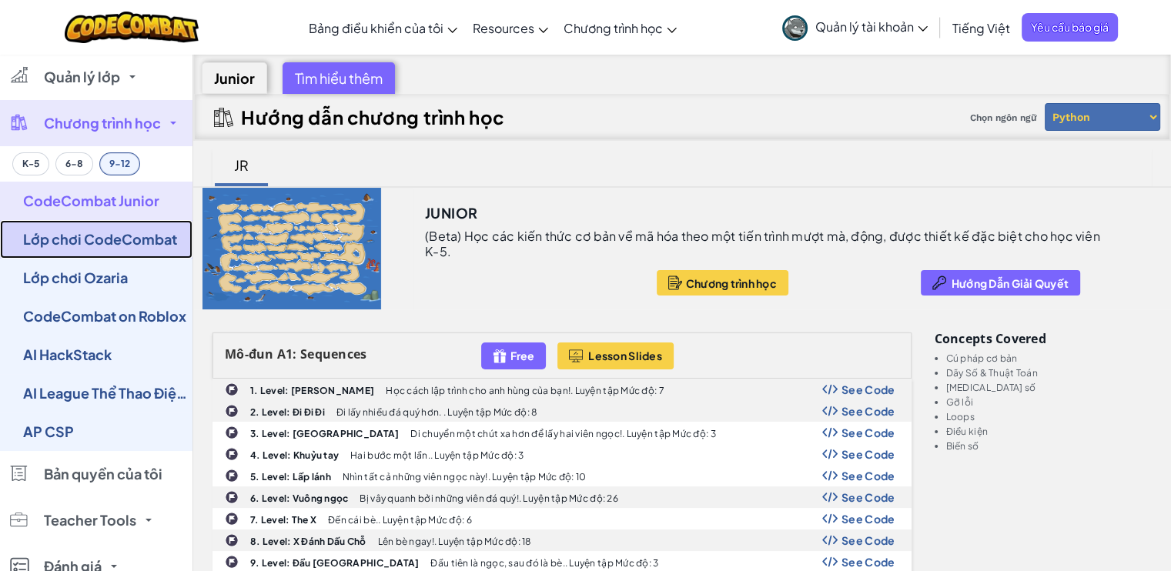
click at [98, 250] on link "Lớp chơi CodeCombat" at bounding box center [96, 239] width 192 height 38
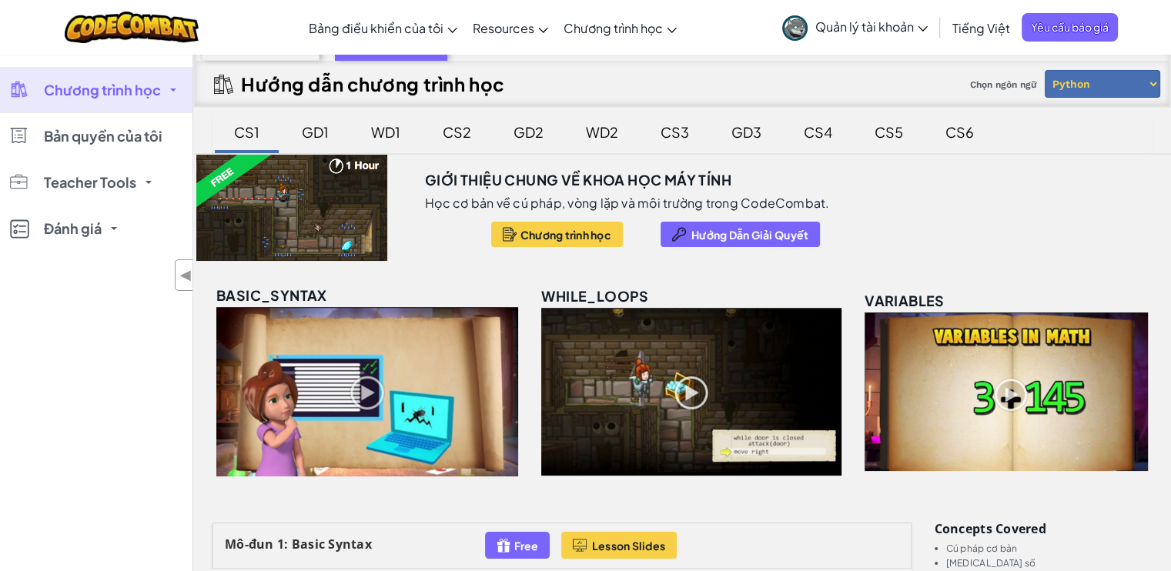
scroll to position [154, 0]
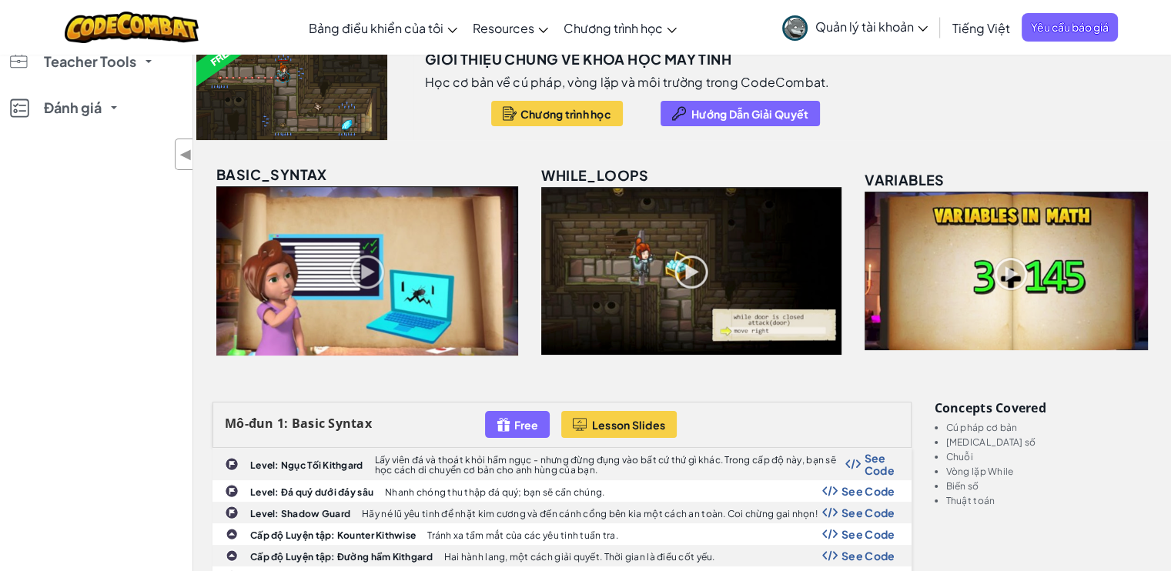
click at [1038, 303] on img at bounding box center [1005, 271] width 283 height 159
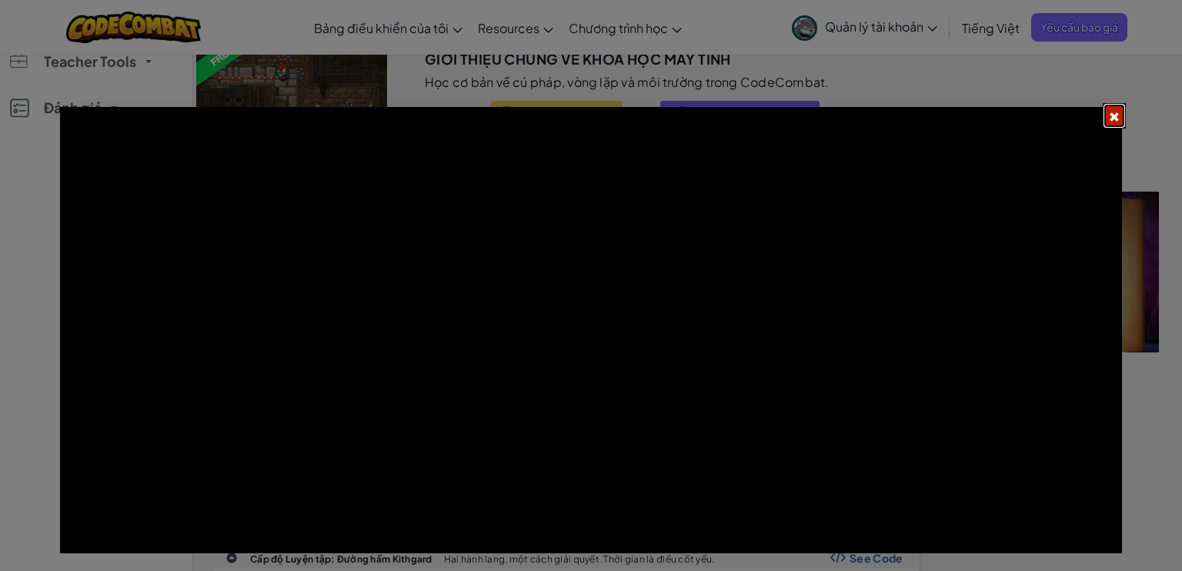
click at [1123, 115] on button at bounding box center [1114, 115] width 23 height 25
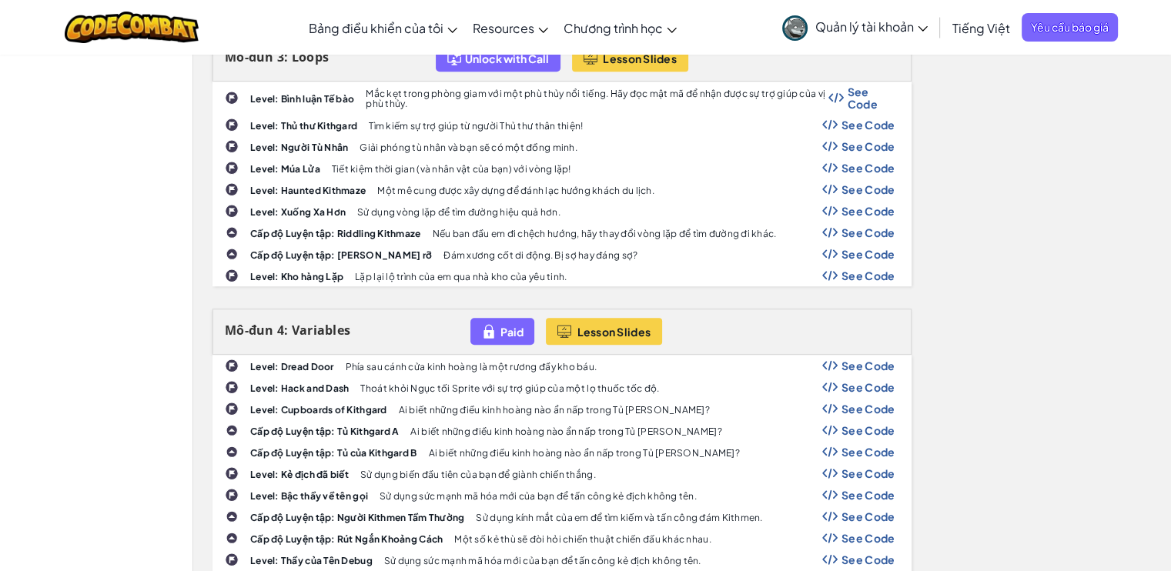
scroll to position [1155, 0]
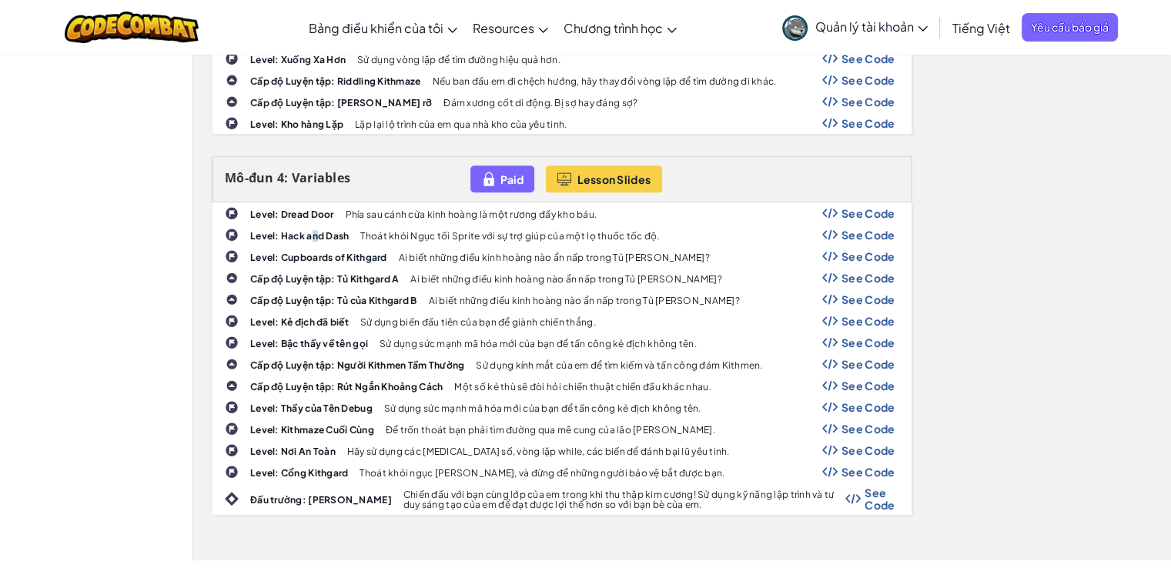
click at [308, 230] on b "Level: Hack and Dash" at bounding box center [299, 236] width 99 height 12
click at [289, 203] on div "Level: Dread Door Phía sau cánh cửa kinh hoàng là một rương đầy kho báu. See Co…" at bounding box center [561, 213] width 697 height 20
drag, startPoint x: 314, startPoint y: 193, endPoint x: 776, endPoint y: 236, distance: 463.8
click at [345, 203] on div "Level: Dread Door Phía sau cánh cửa kinh hoàng là một rương đầy kho báu. See Co…" at bounding box center [561, 213] width 697 height 20
drag, startPoint x: 776, startPoint y: 236, endPoint x: 936, endPoint y: 196, distance: 165.0
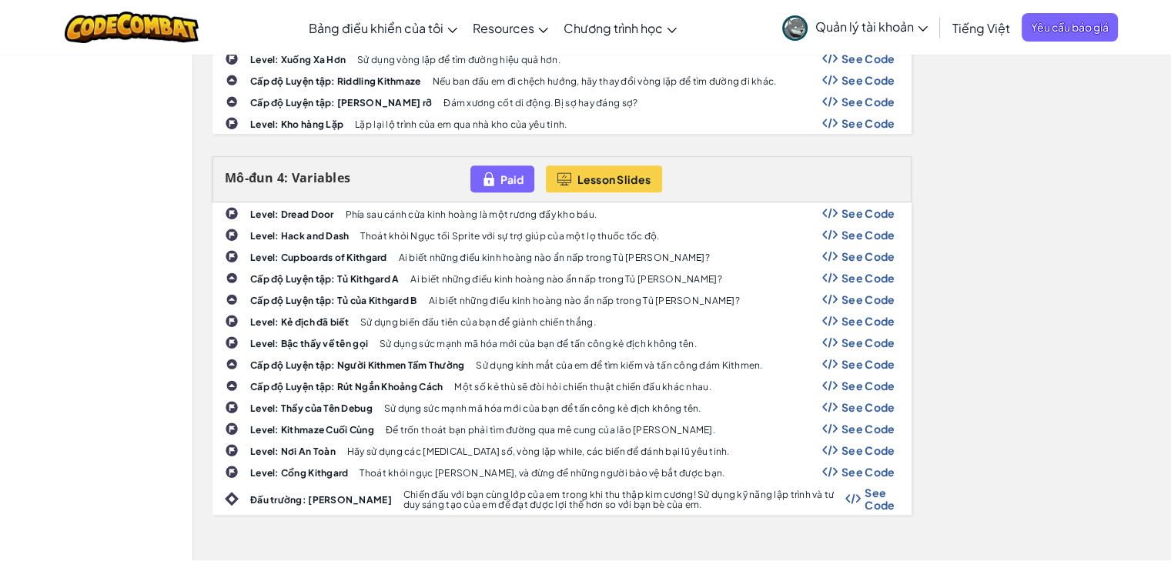
click at [790, 246] on div "Level: Cupboards of Kithgard Ai biết những điều kinh hoàng nào ẩn nấp trong Tủ …" at bounding box center [561, 256] width 697 height 20
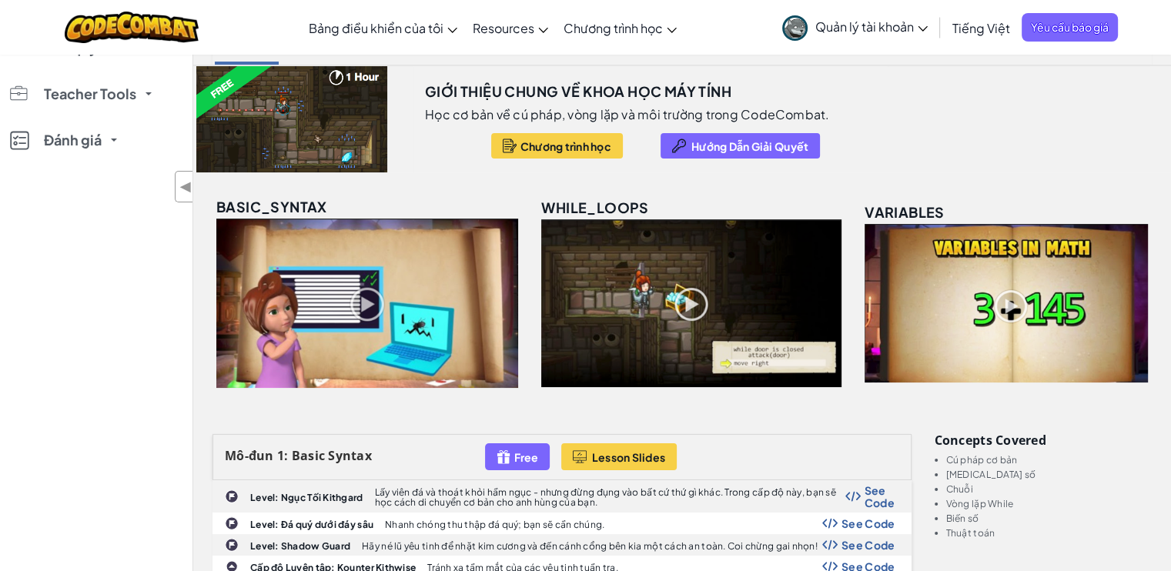
scroll to position [77, 0]
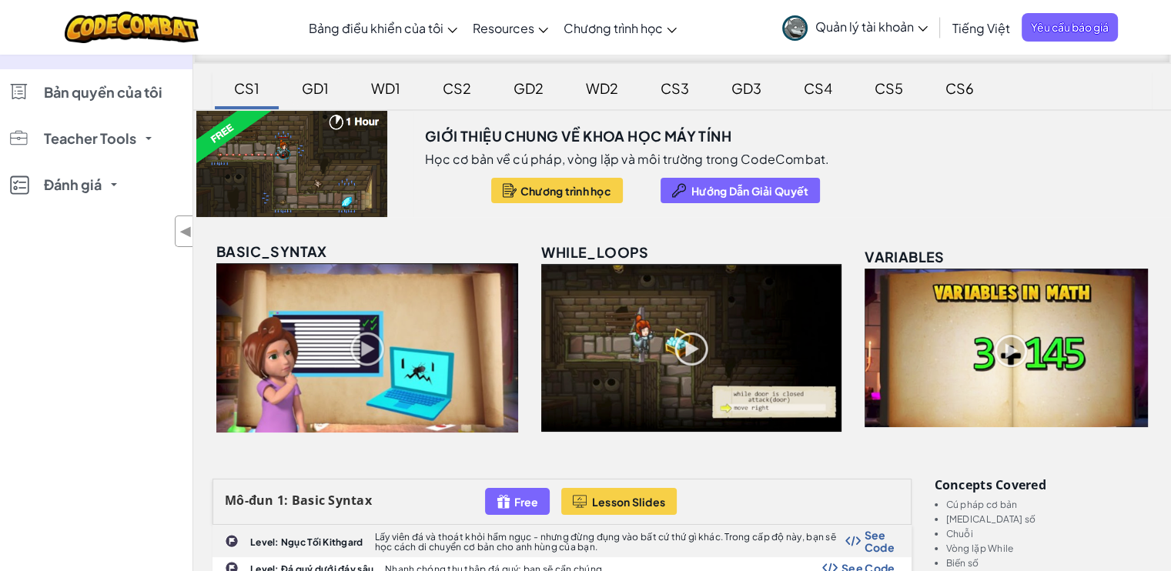
click at [315, 85] on div "GD1" at bounding box center [315, 88] width 58 height 36
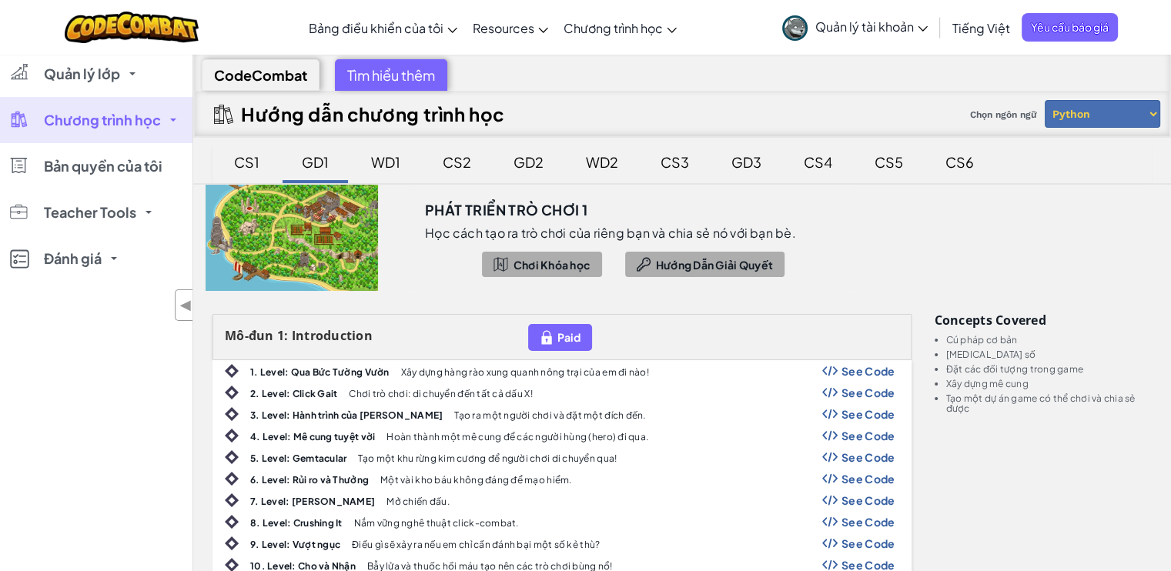
scroll to position [0, 0]
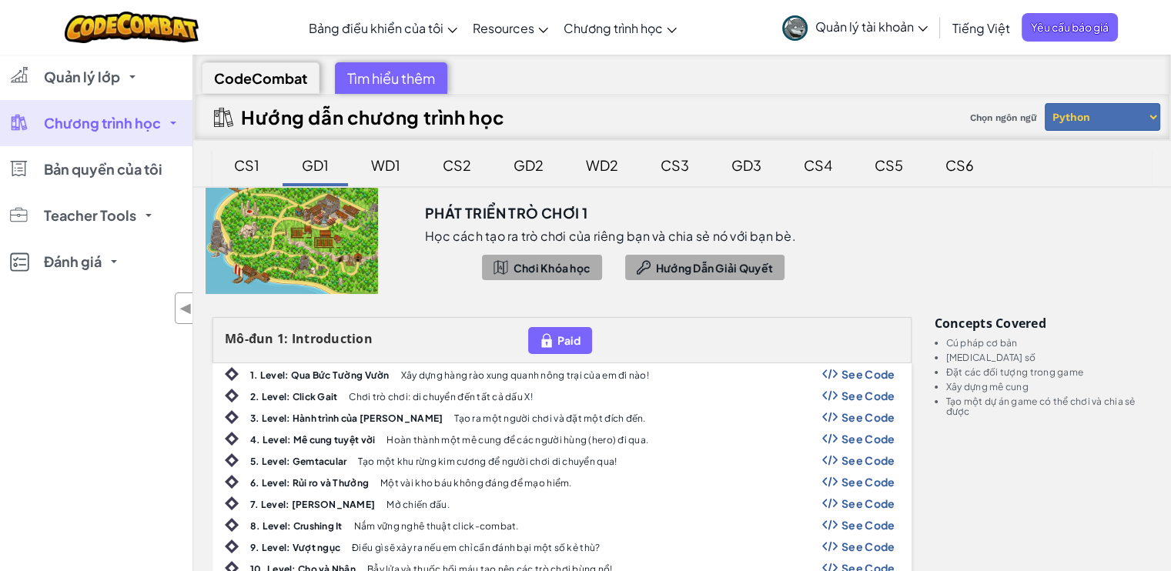
click at [403, 172] on div "WD1" at bounding box center [386, 165] width 60 height 36
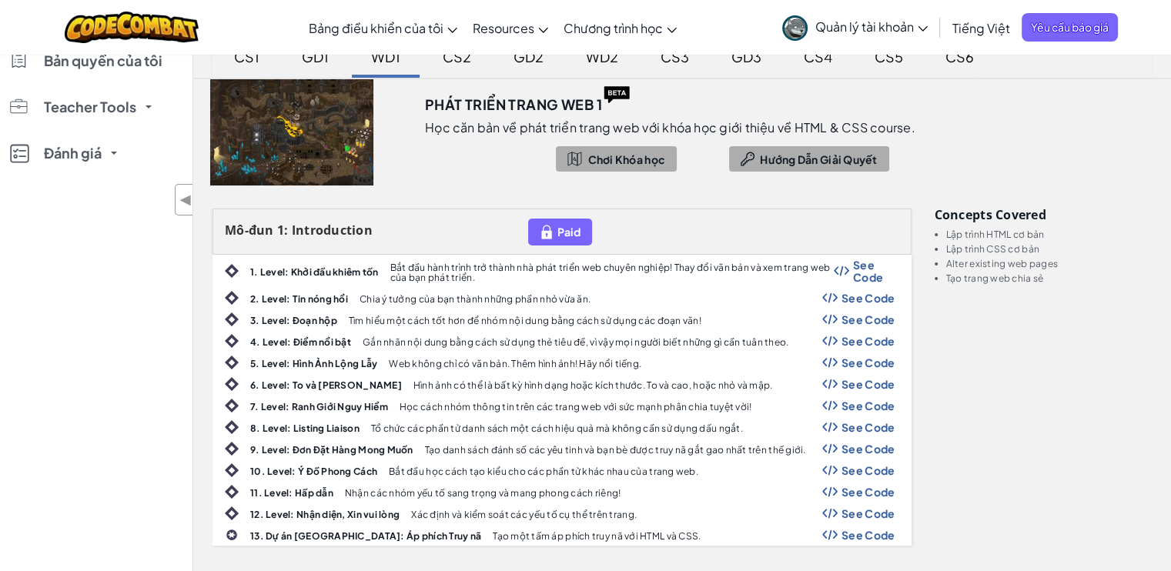
scroll to position [308, 0]
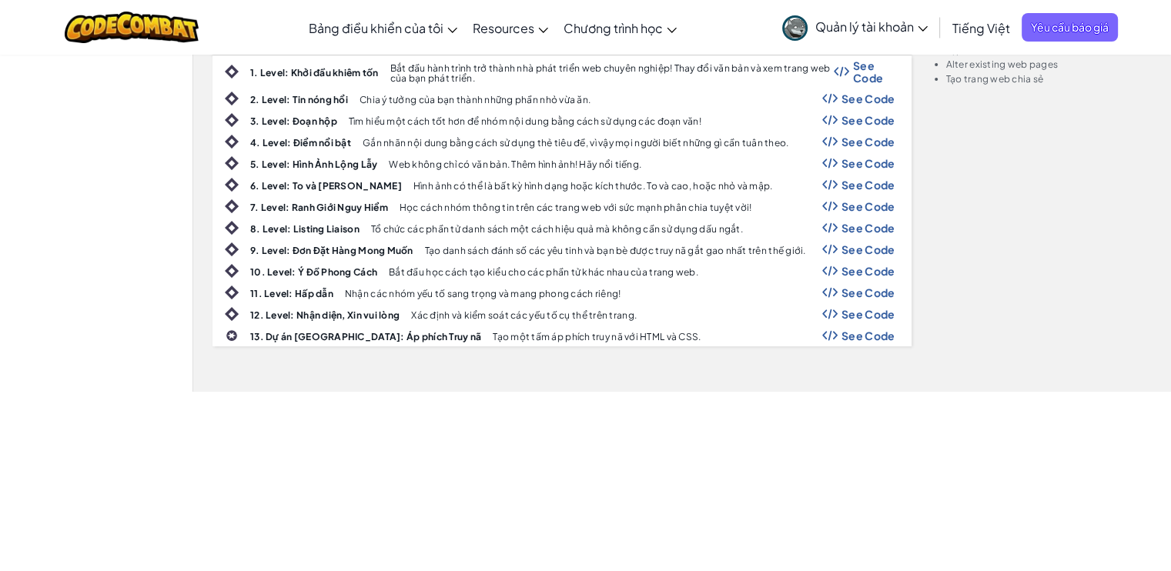
click at [342, 223] on b "8. Level: Listing Liaison" at bounding box center [304, 229] width 109 height 12
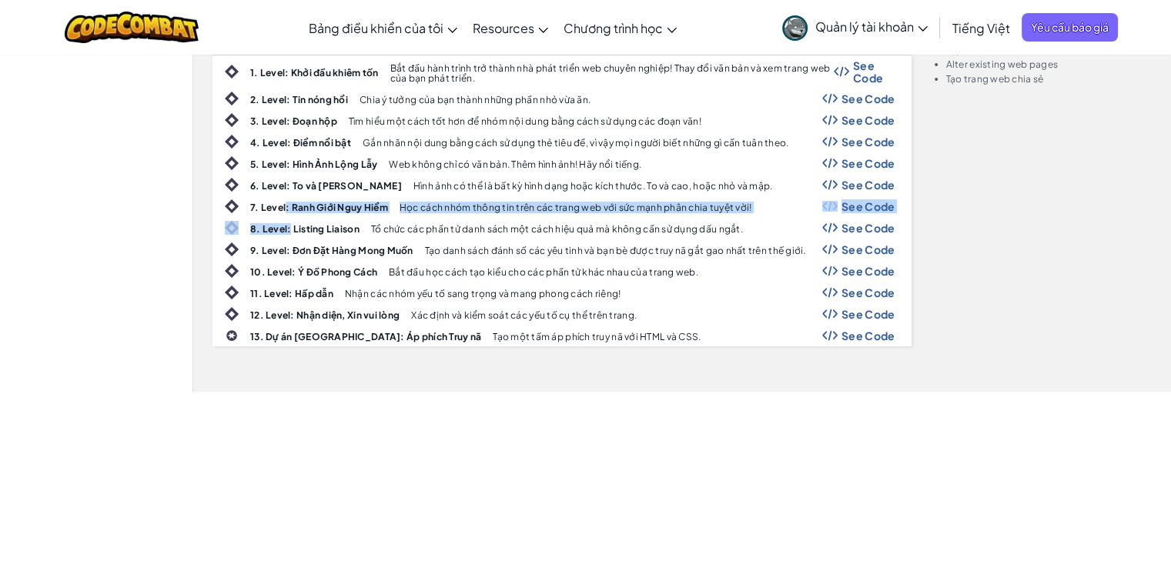
drag, startPoint x: 284, startPoint y: 213, endPoint x: 276, endPoint y: 209, distance: 9.0
click at [283, 212] on div "1. Level: Khởi đầu khiêm tốn Bắt đầu hành trình trở thành nhà phát triển web ch…" at bounding box center [561, 200] width 699 height 291
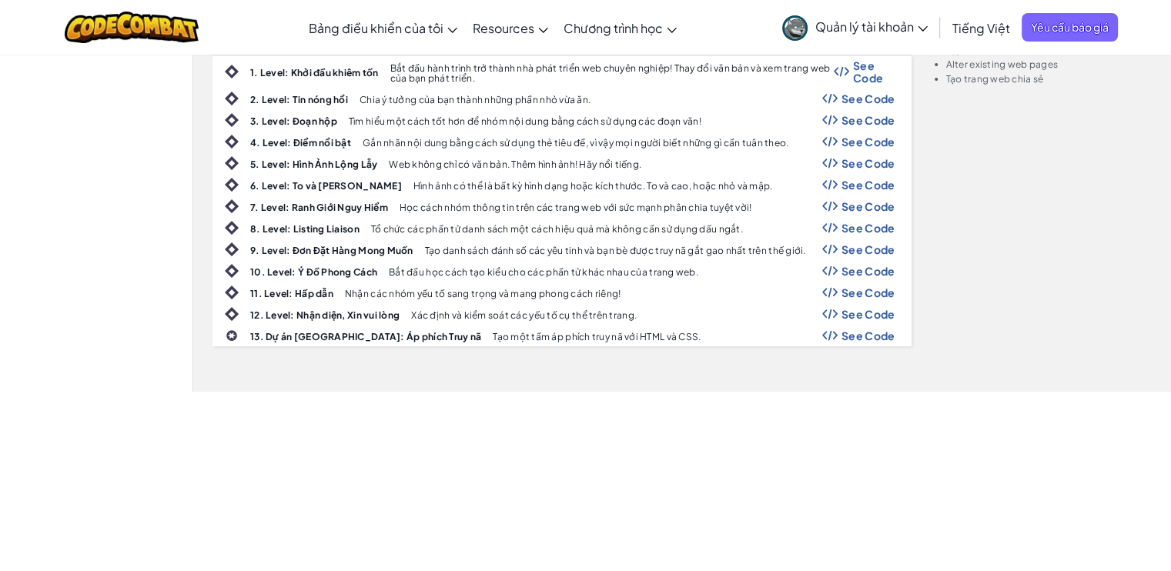
click at [276, 208] on b "7. Level: Ranh Giới Nguy Hiểm" at bounding box center [319, 208] width 138 height 12
click at [277, 206] on b "7. Level: Ranh Giới Nguy Hiểm" at bounding box center [319, 208] width 138 height 12
click at [299, 209] on b "7. Level: Ranh Giới Nguy Hiểm" at bounding box center [319, 208] width 138 height 12
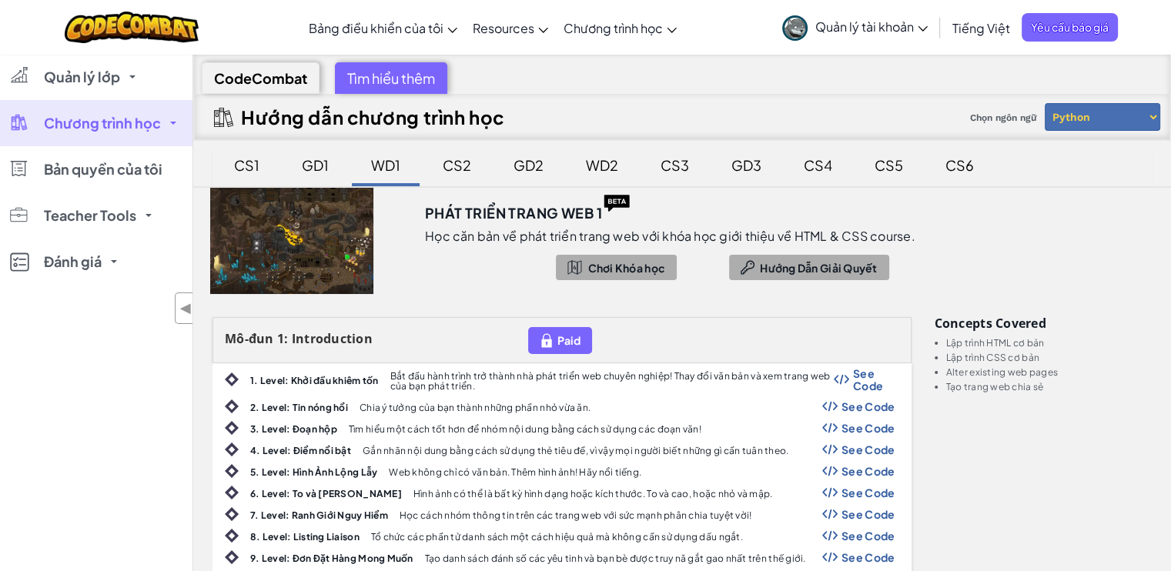
click at [83, 122] on span "Chương trình học" at bounding box center [102, 123] width 117 height 14
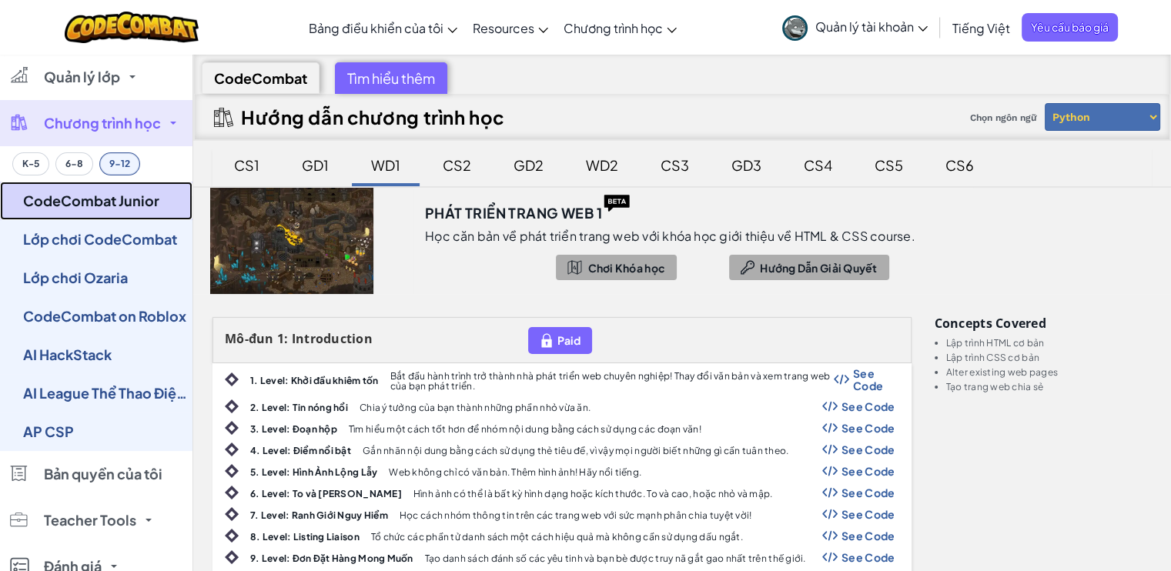
click at [116, 206] on link "CodeCombat Junior" at bounding box center [96, 201] width 192 height 38
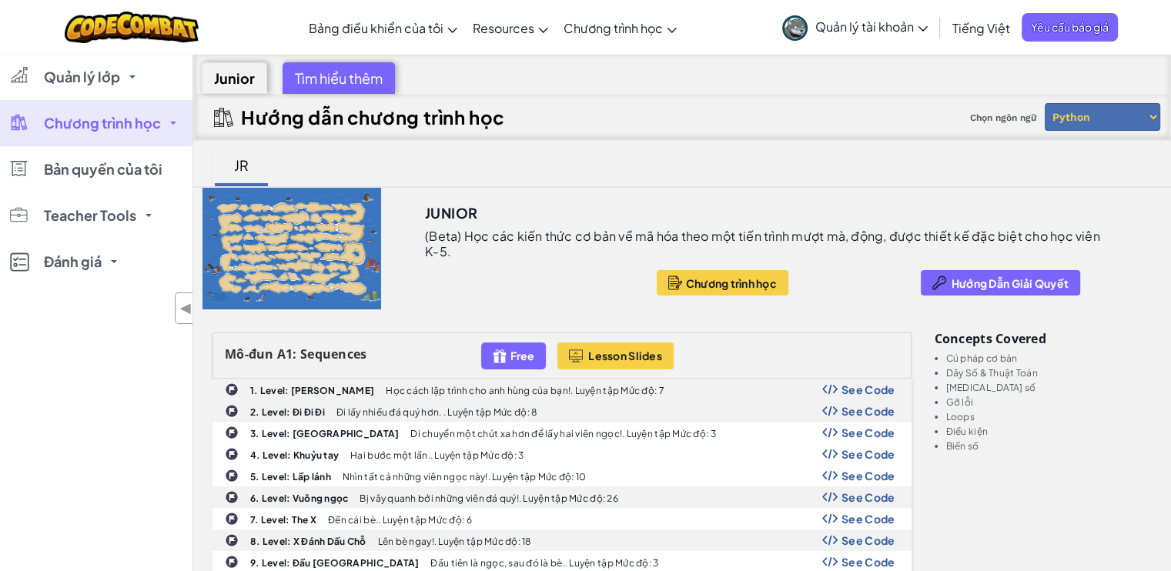
click at [100, 135] on link "Chương trình học" at bounding box center [96, 123] width 192 height 46
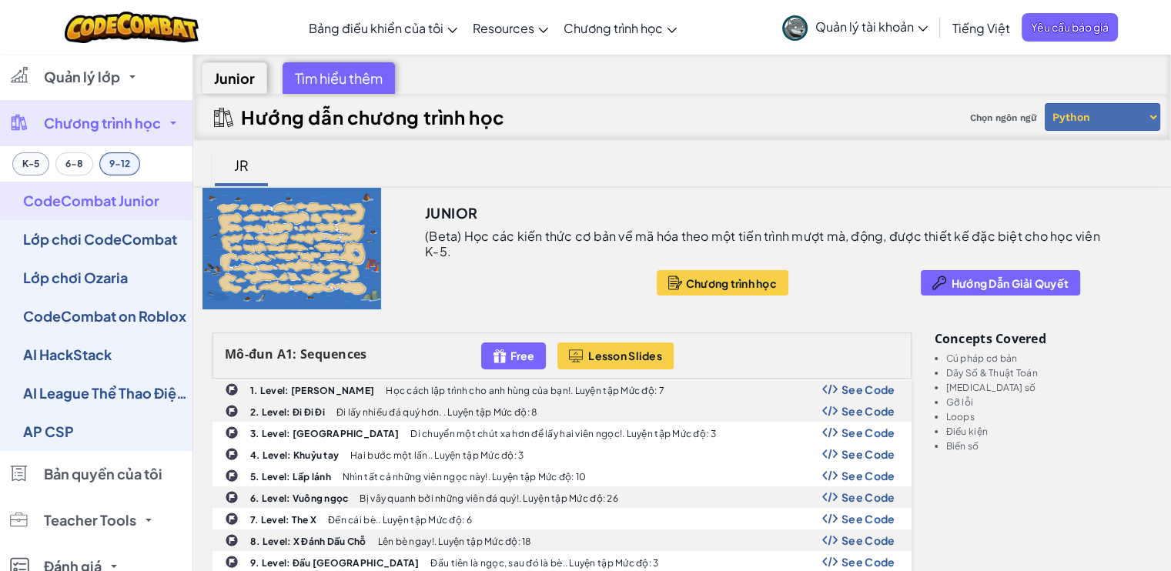
drag, startPoint x: 48, startPoint y: 159, endPoint x: 18, endPoint y: 163, distance: 30.3
click at [47, 159] on button "K-5" at bounding box center [30, 163] width 37 height 23
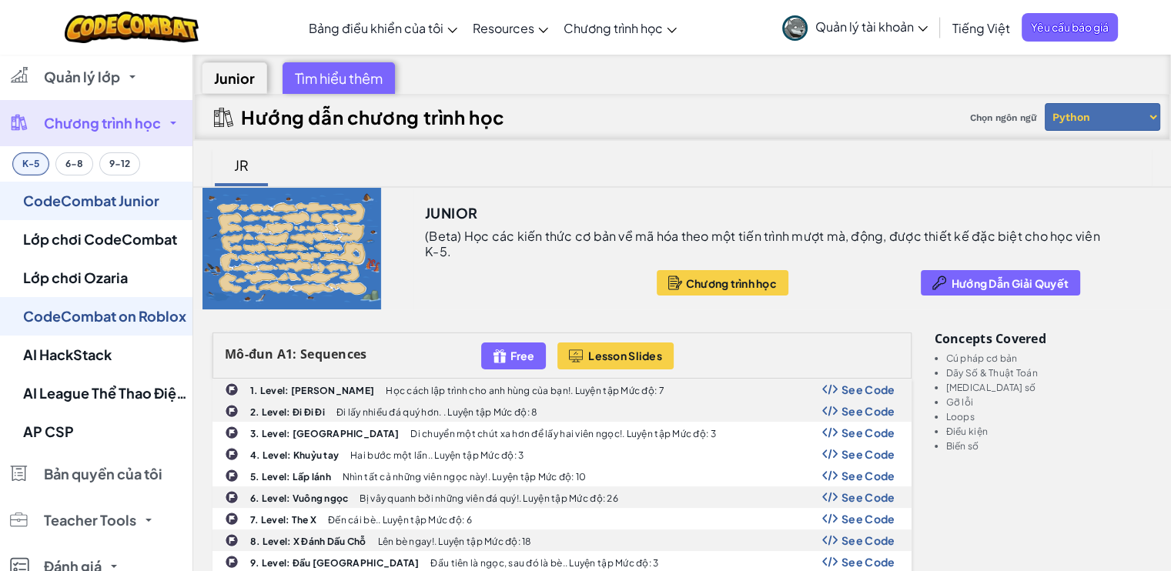
click at [21, 163] on button "K-5" at bounding box center [30, 163] width 37 height 23
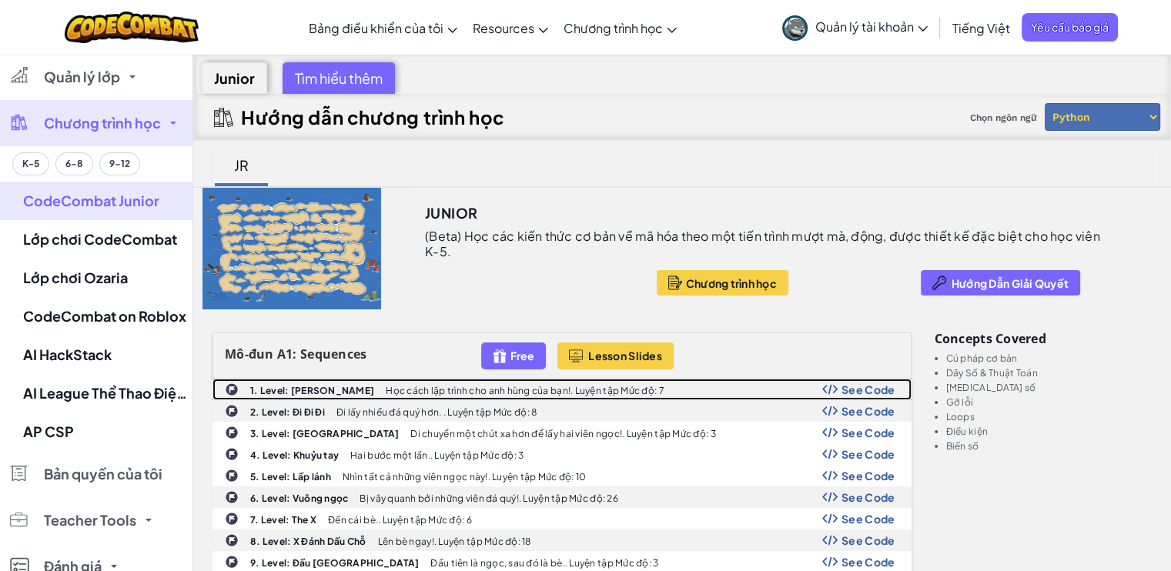
click at [280, 390] on b "1. Level: Viên ngọc" at bounding box center [312, 391] width 124 height 12
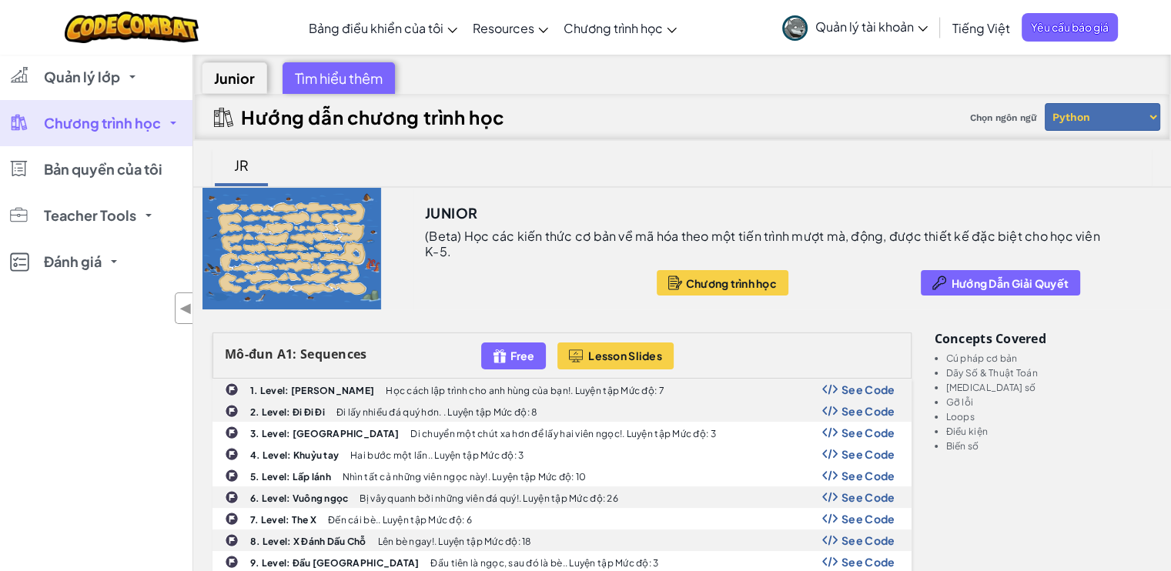
click at [139, 119] on span "Chương trình học" at bounding box center [102, 123] width 117 height 14
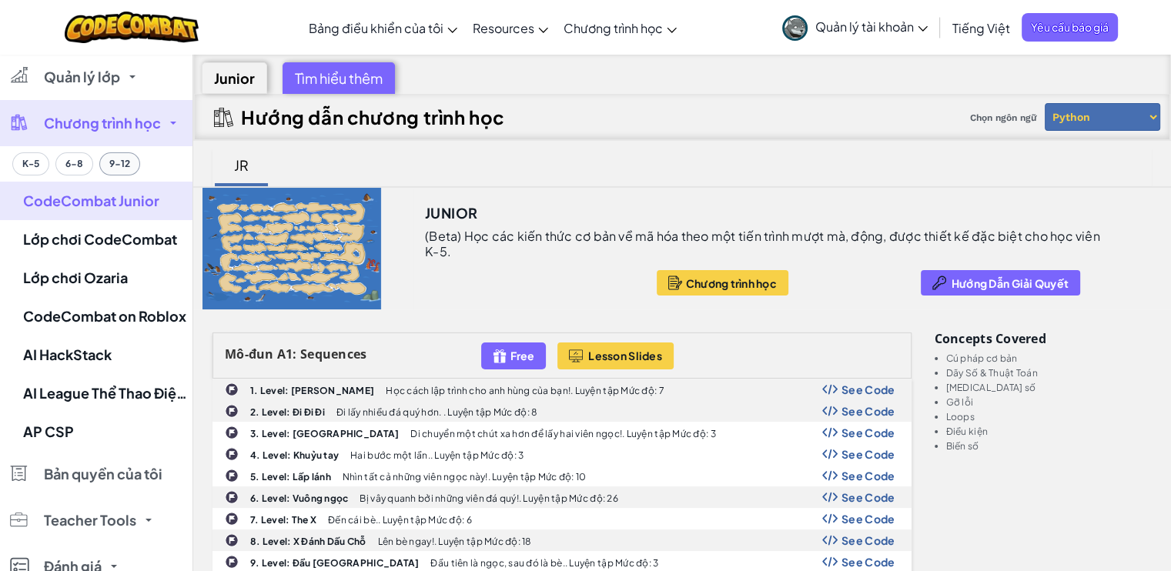
click at [122, 169] on button "9-12" at bounding box center [119, 163] width 41 height 23
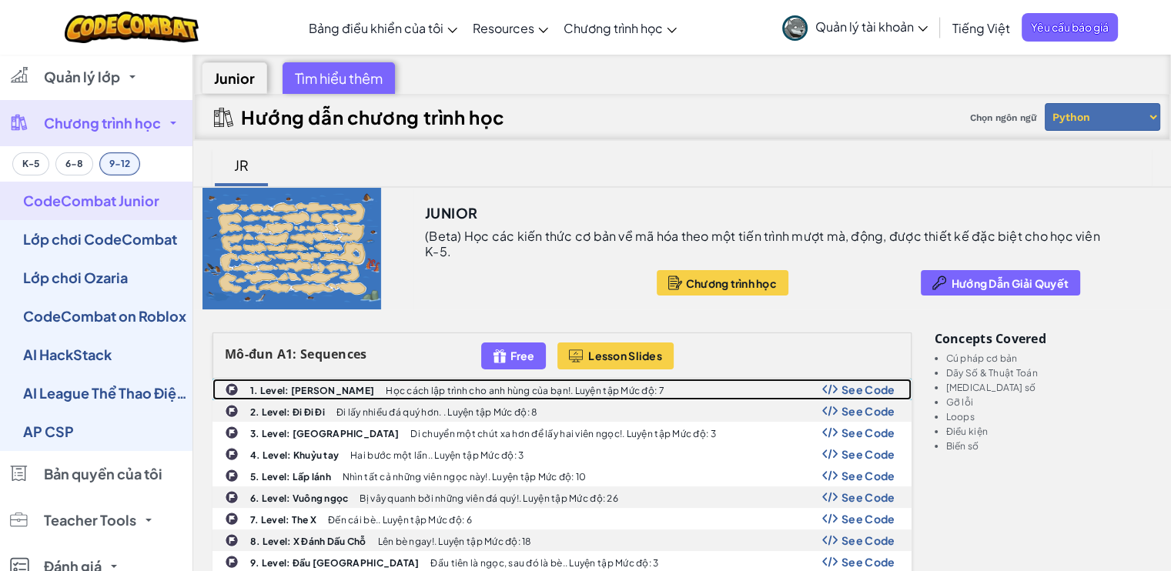
click at [307, 386] on b "1. Level: Viên ngọc" at bounding box center [312, 391] width 124 height 12
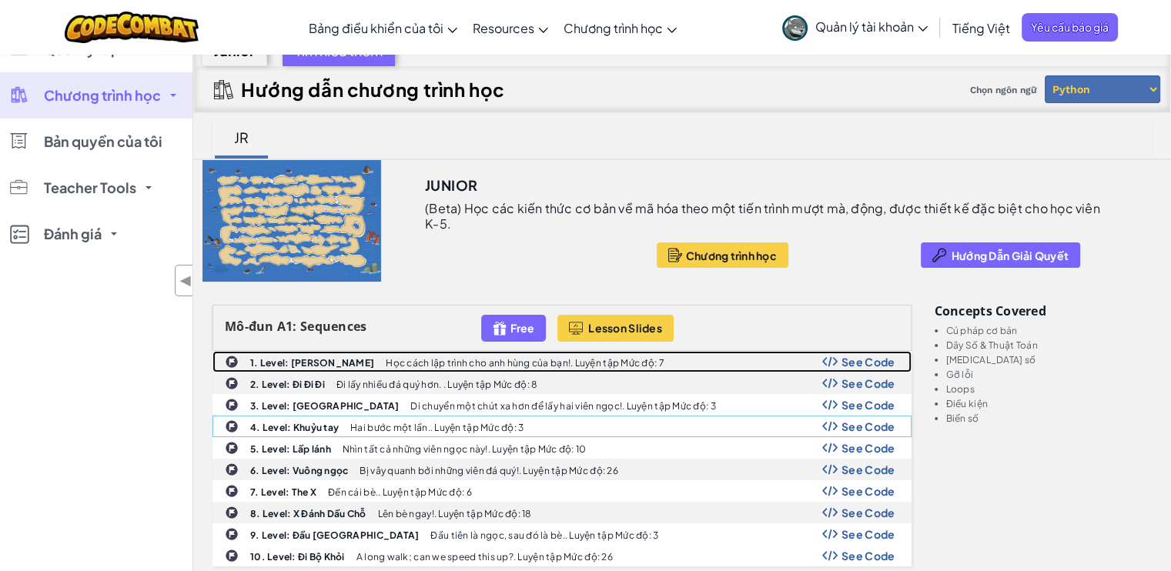
scroll to position [77, 0]
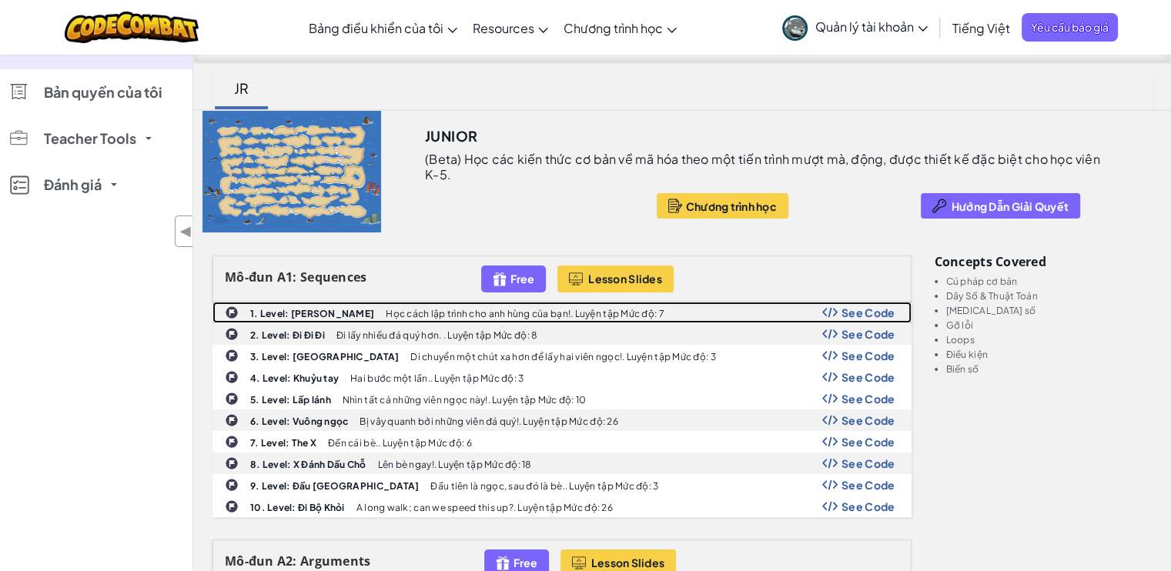
click at [289, 313] on b "1. Level: Viên ngọc" at bounding box center [312, 314] width 124 height 12
click at [272, 309] on b "1. Level: Viên ngọc" at bounding box center [312, 314] width 124 height 12
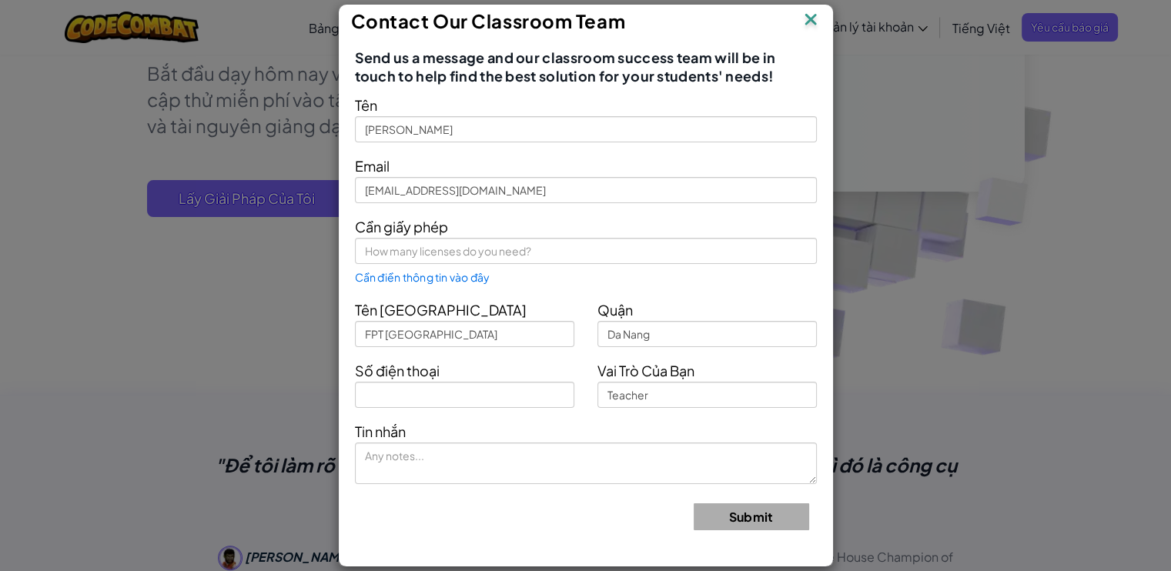
scroll to position [308, 0]
click at [808, 9] on img at bounding box center [810, 20] width 20 height 23
